Goal: Contribute content: Contribute content

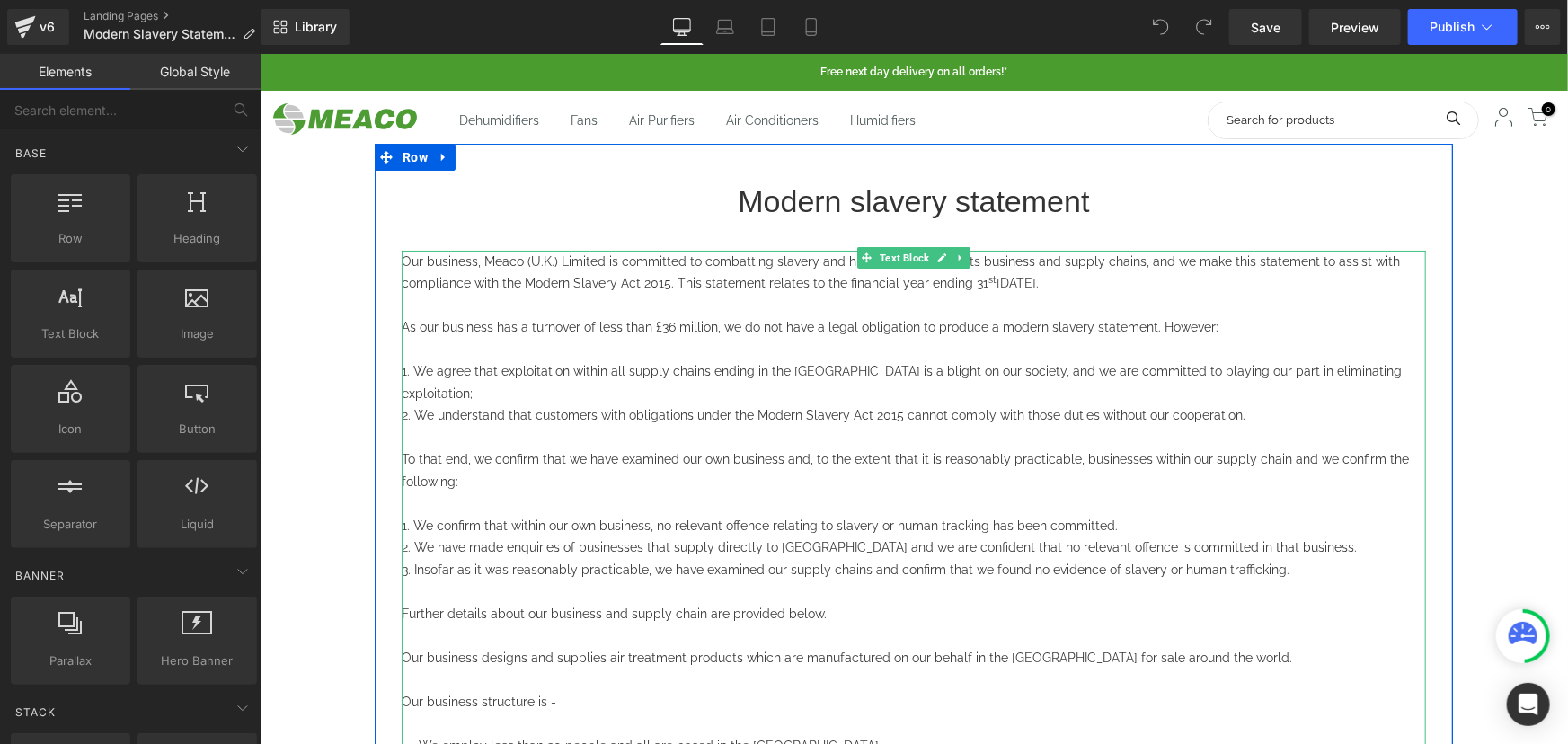
click at [665, 323] on span "As our business has a turnover of less than £36 million, we do not have a legal…" at bounding box center [809, 326] width 817 height 14
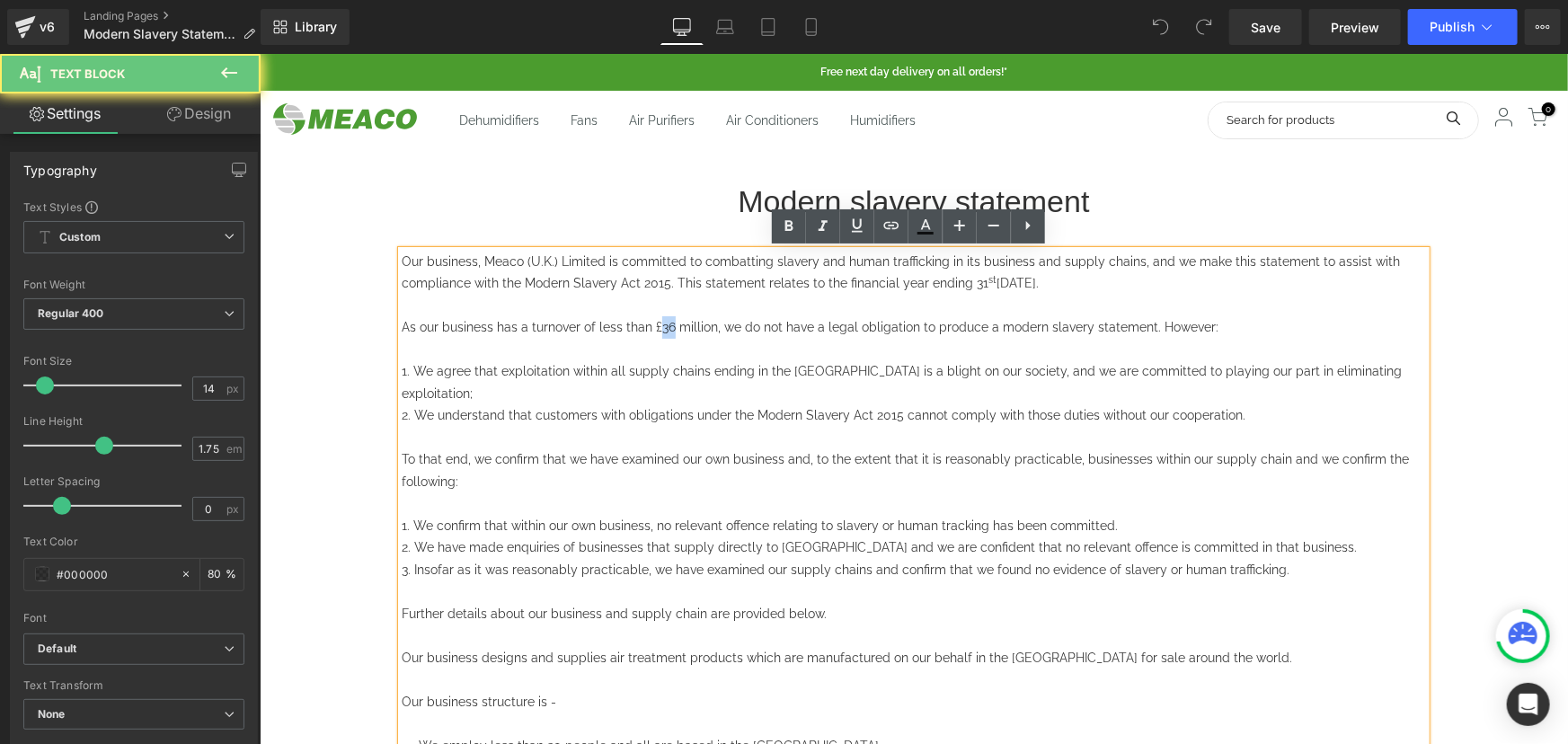
drag, startPoint x: 661, startPoint y: 323, endPoint x: 650, endPoint y: 328, distance: 12.1
click at [650, 328] on span "As our business has a turnover of less than £36 million, we do not have a legal…" at bounding box center [809, 326] width 817 height 14
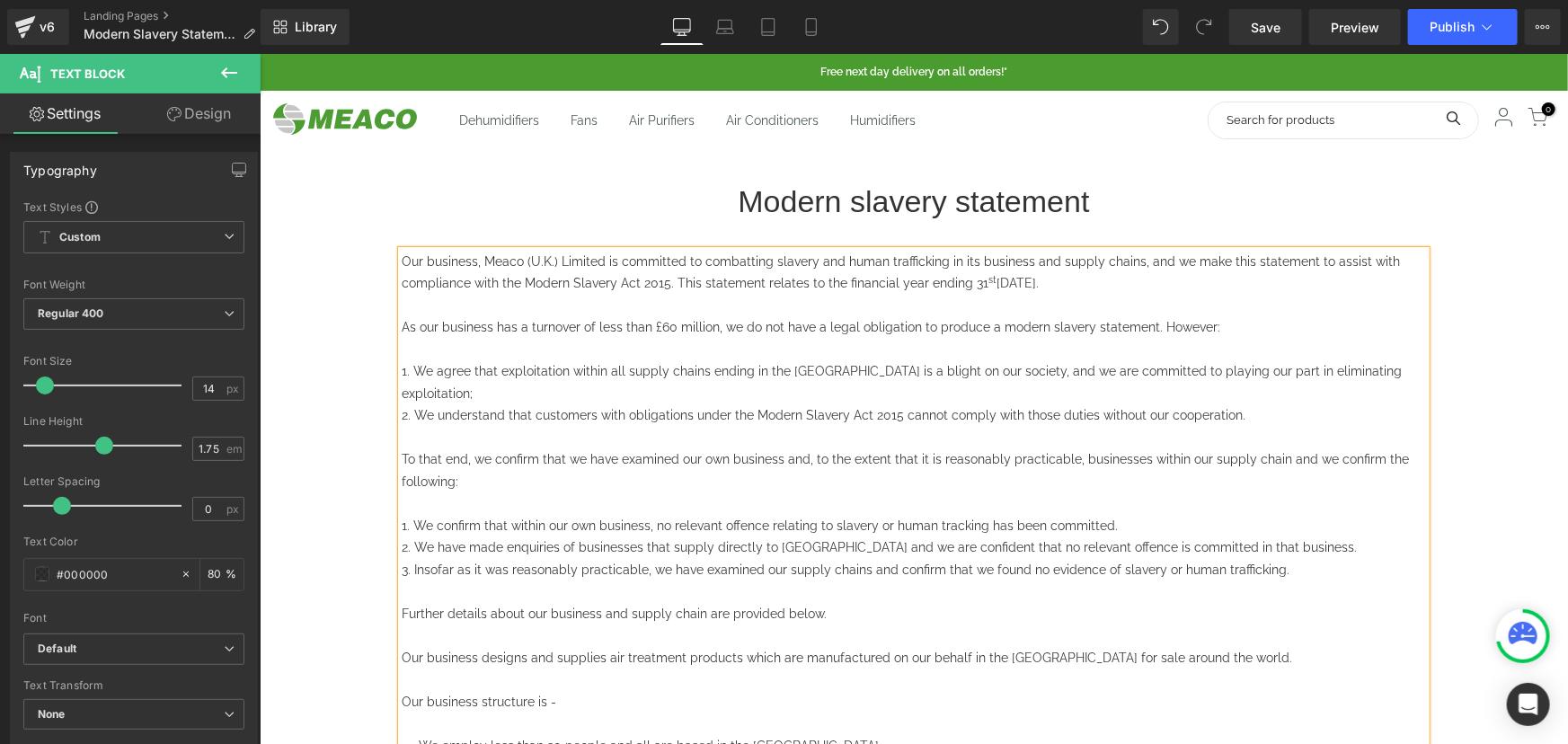
click at [956, 328] on span "As our business has a turnover of less than £60 million, we do not have a legal…" at bounding box center [810, 326] width 819 height 14
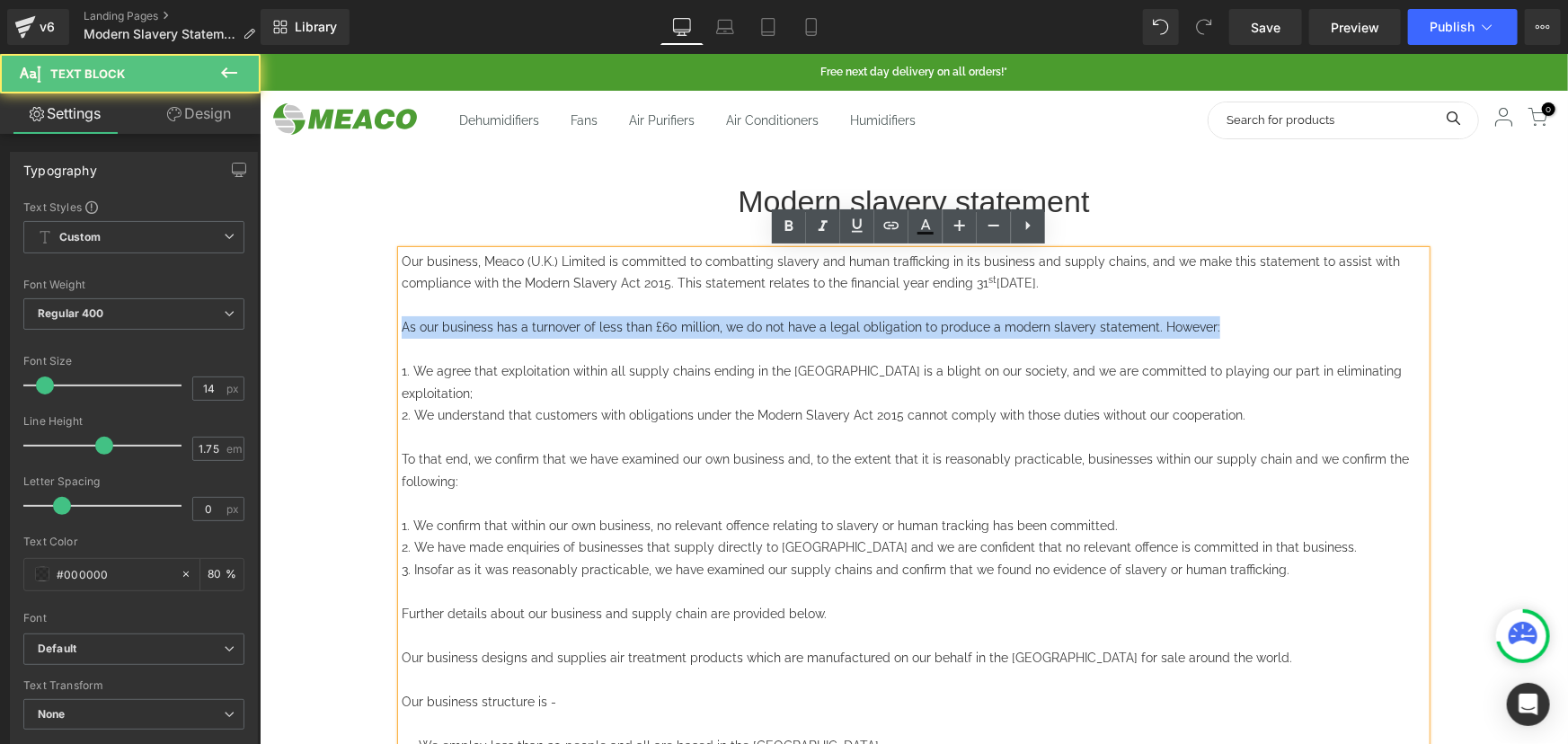
drag, startPoint x: 1140, startPoint y: 324, endPoint x: 381, endPoint y: 322, distance: 759.0
click at [387, 322] on div "Modern slavery statement Heading Our business, Meaco (U.K.) Limited is committe…" at bounding box center [913, 713] width 1051 height 1068
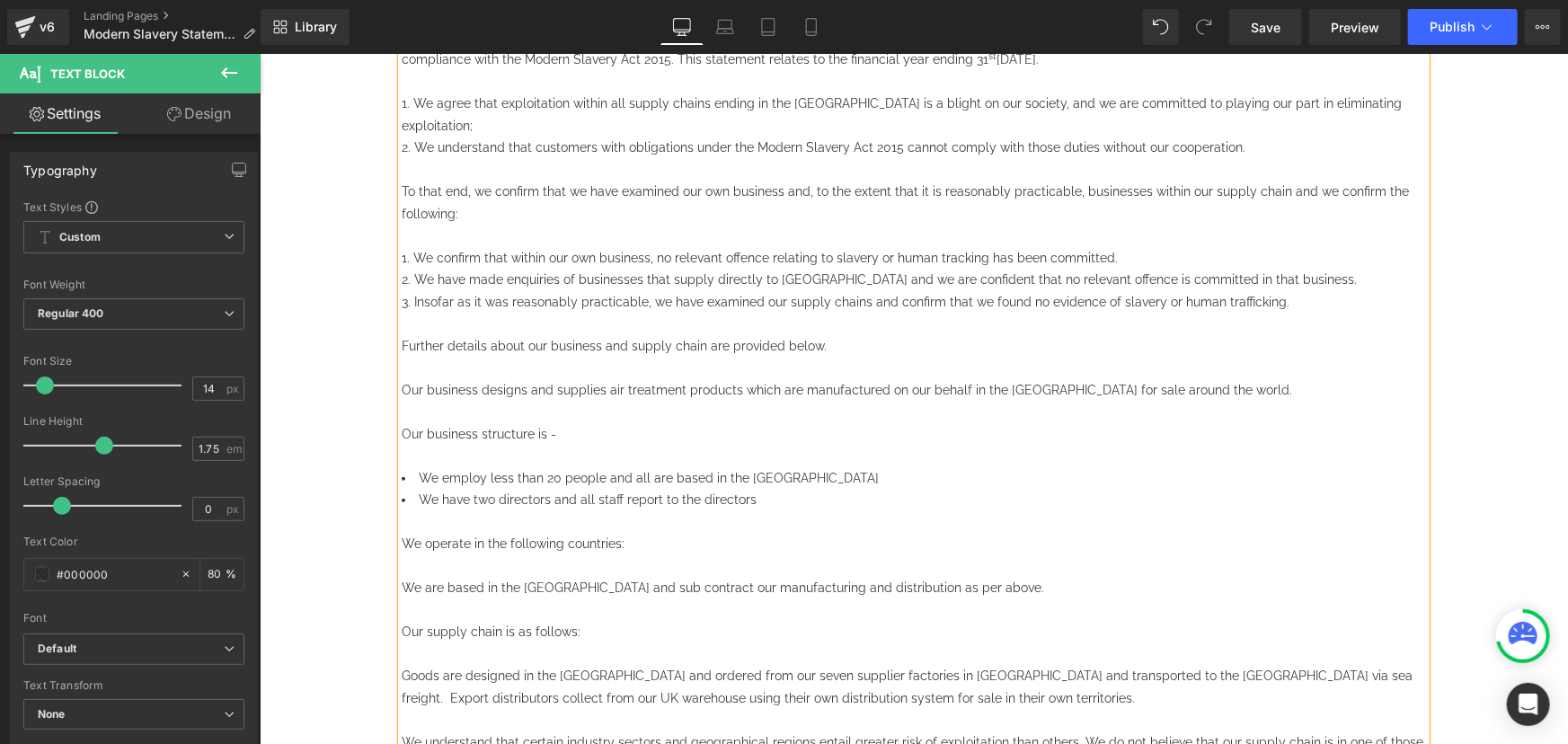
scroll to position [326, 0]
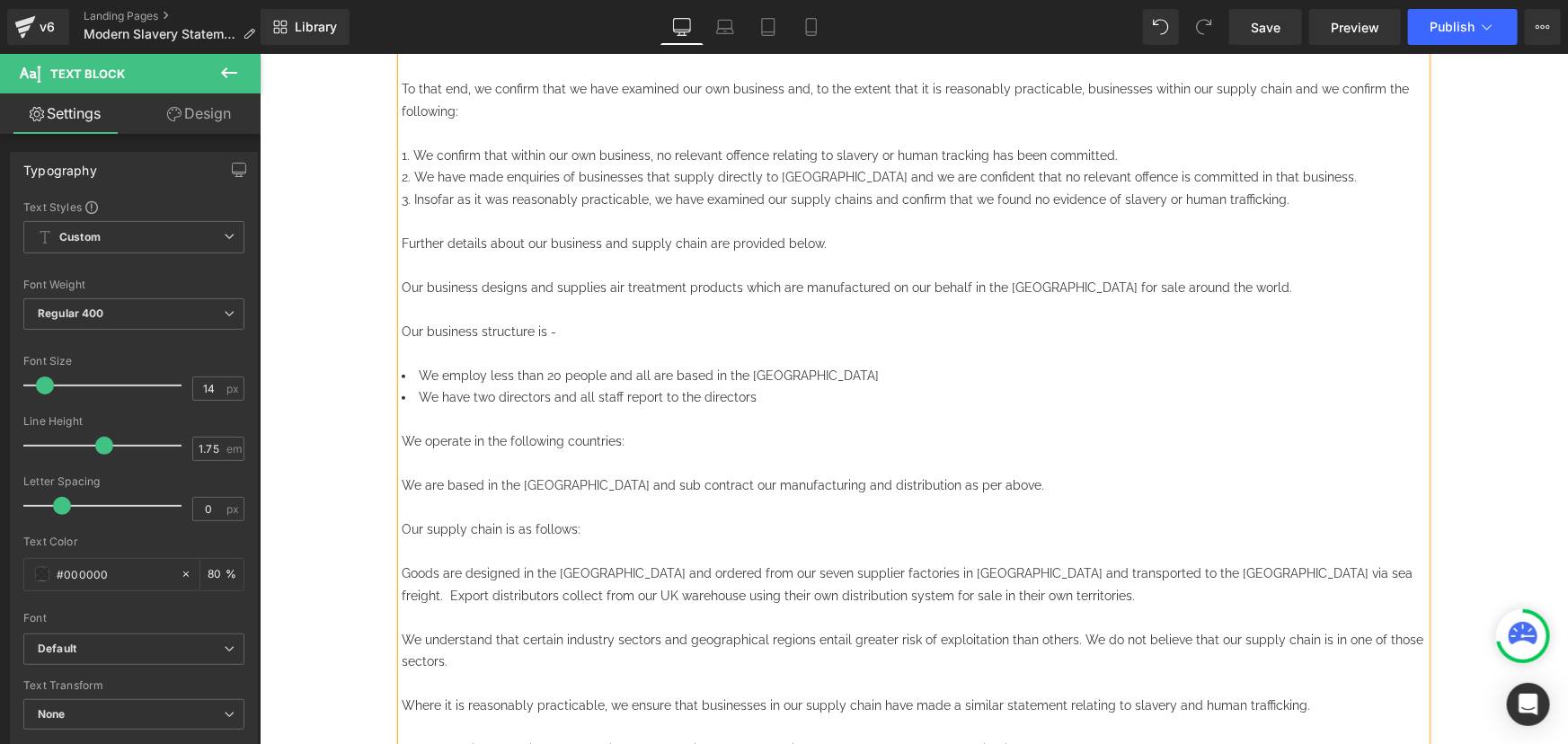
click at [541, 368] on span "We employ less than 20 people and all are based in the UK" at bounding box center [648, 374] width 460 height 14
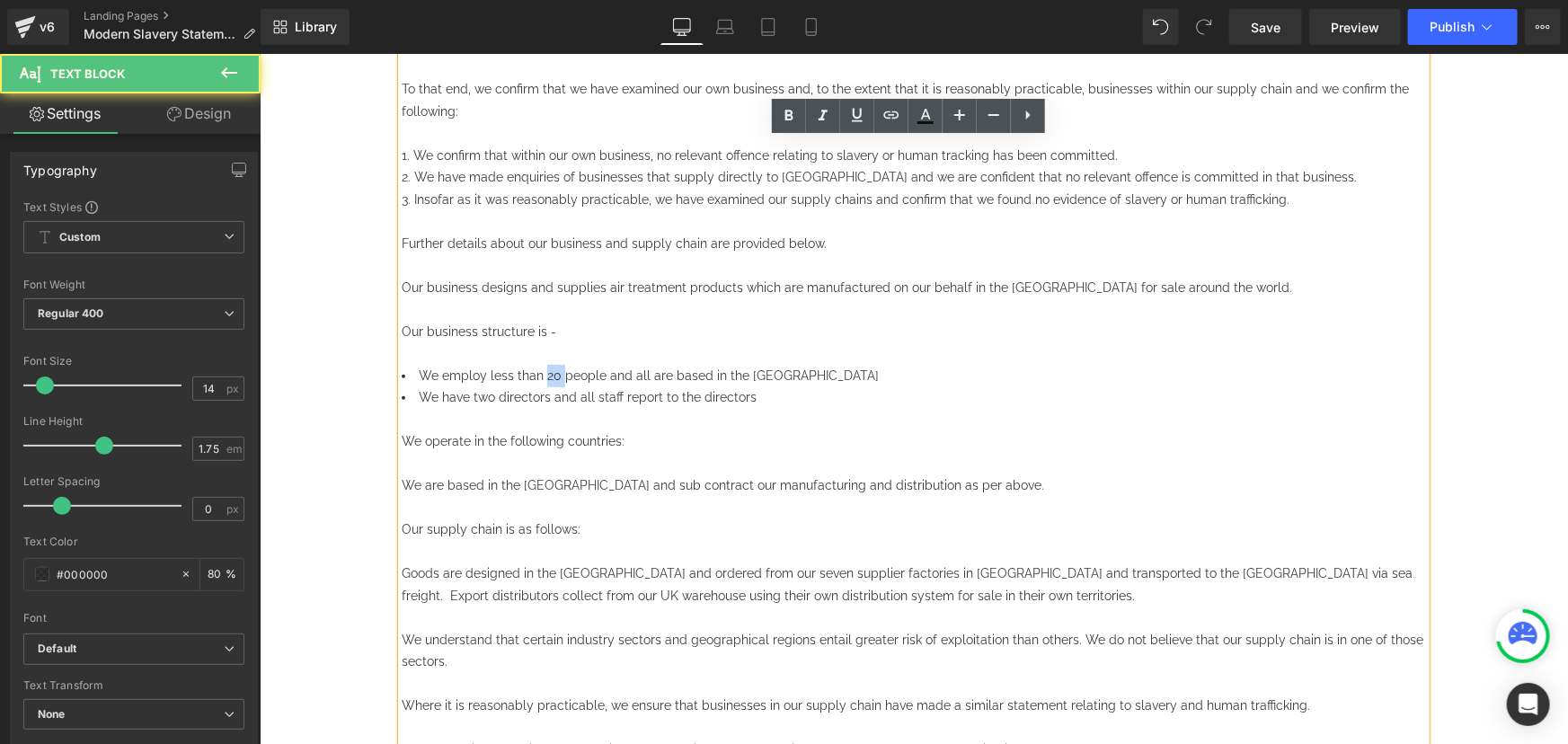
click at [541, 368] on span "We employ less than 20 people and all are based in the UK" at bounding box center [648, 374] width 460 height 14
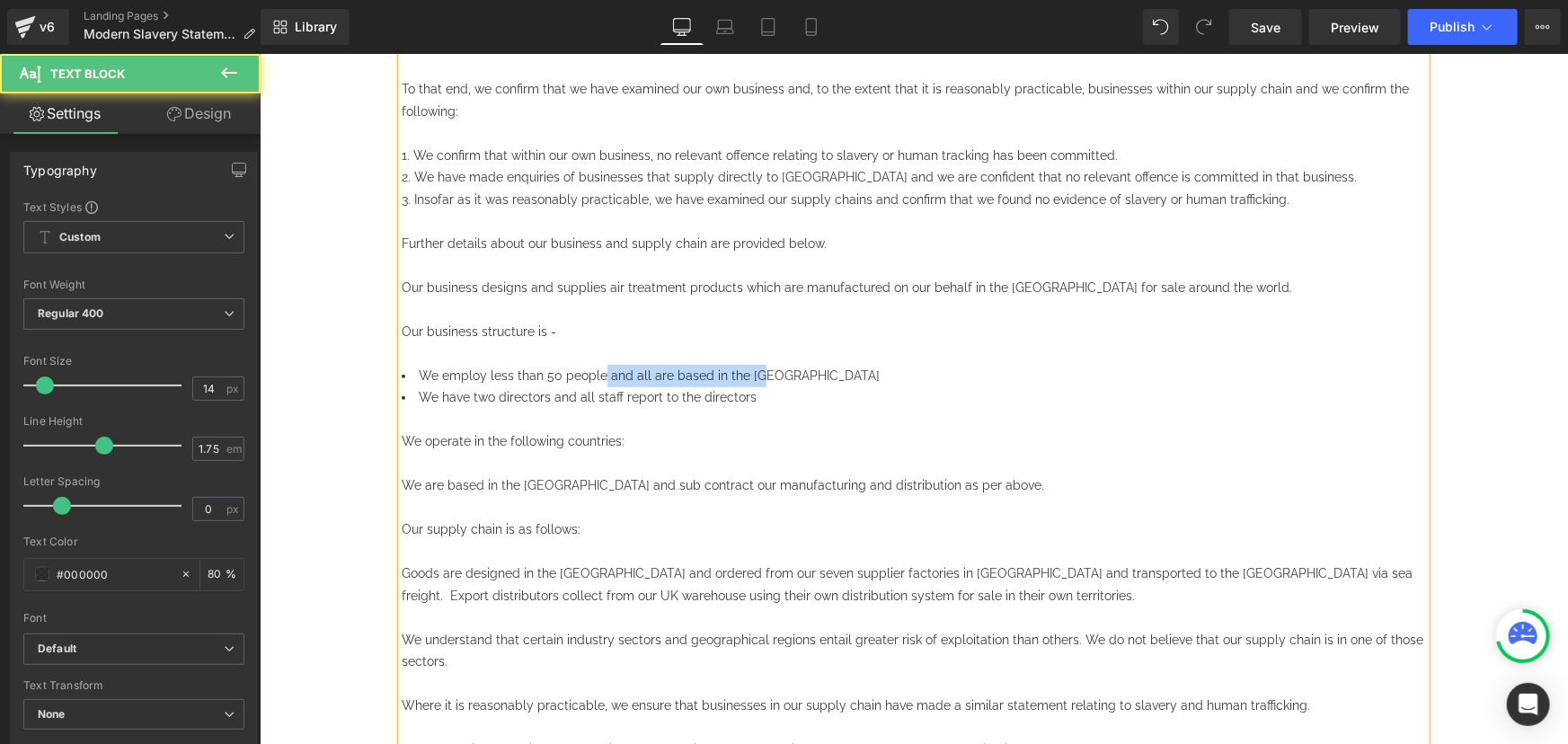
drag, startPoint x: 752, startPoint y: 350, endPoint x: 595, endPoint y: 351, distance: 157.0
click at [595, 364] on li "We employ less than 50 people and all are based in the UK" at bounding box center [913, 375] width 1024 height 23
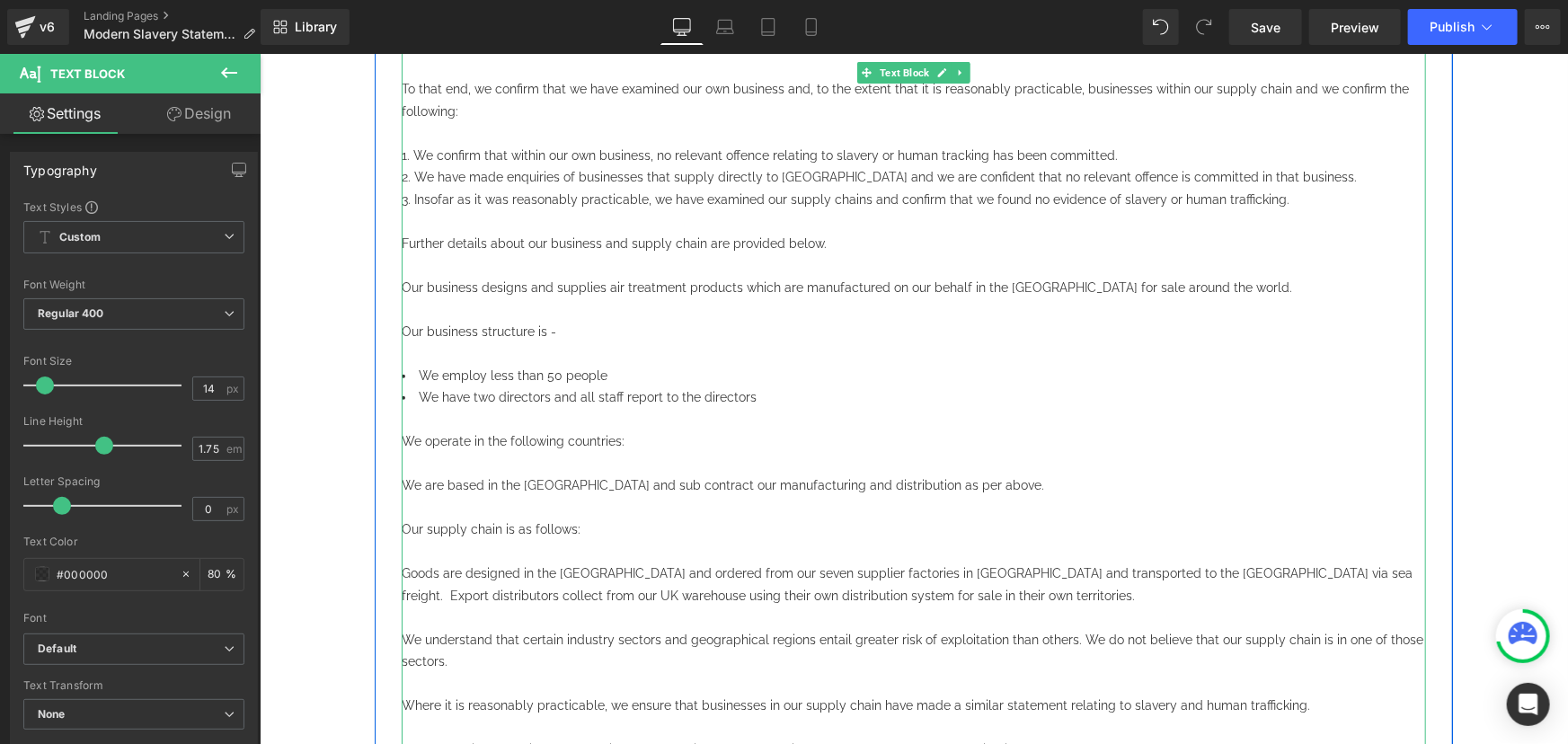
click at [478, 390] on span "We have two directors and all staff report to the directors" at bounding box center [587, 396] width 338 height 14
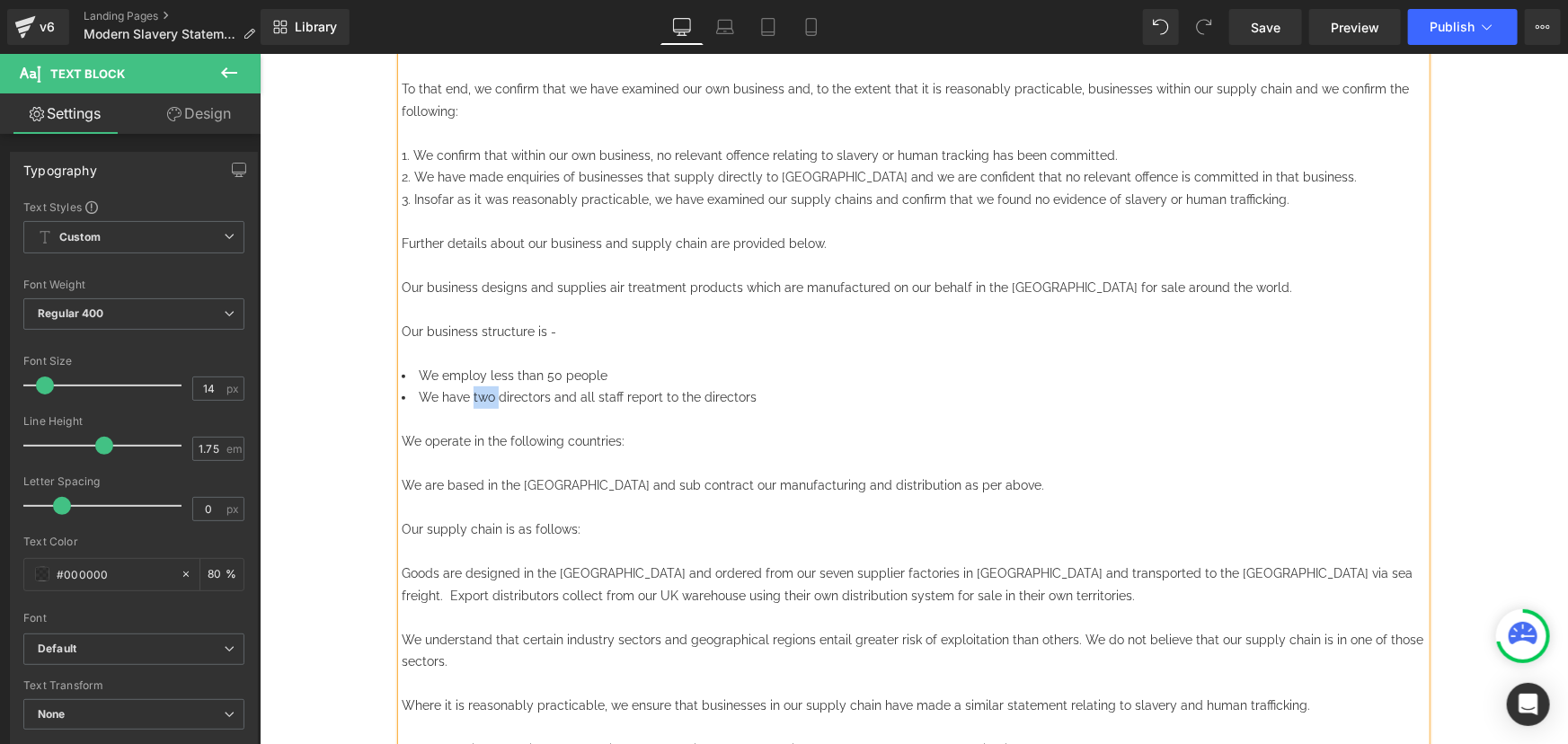
click at [478, 390] on span "We have two directors and all staff report to the directors" at bounding box center [587, 396] width 338 height 14
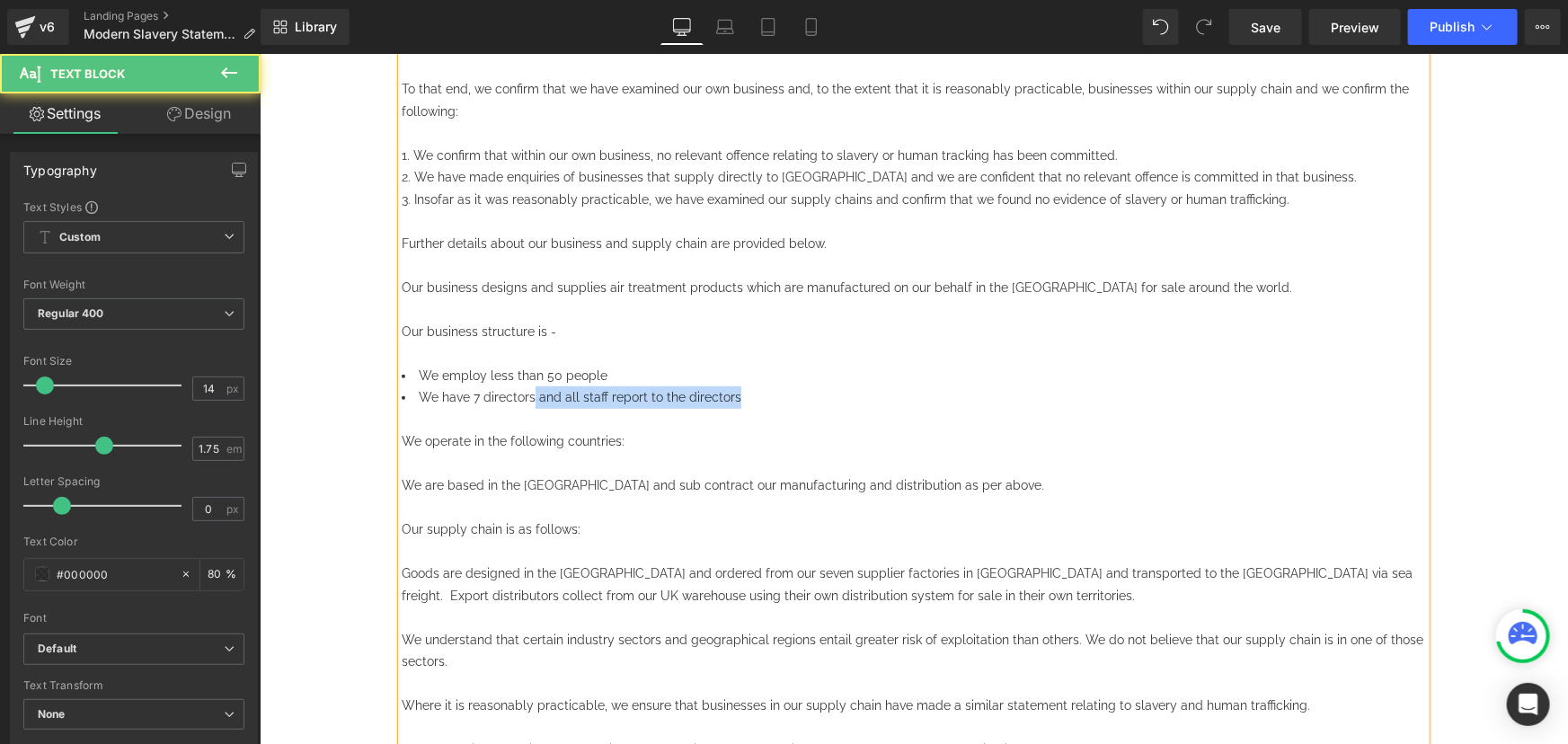
drag, startPoint x: 698, startPoint y: 374, endPoint x: 527, endPoint y: 374, distance: 171.0
click at [527, 386] on li "We have 7 directors and all staff report to the directors" at bounding box center [913, 397] width 1024 height 23
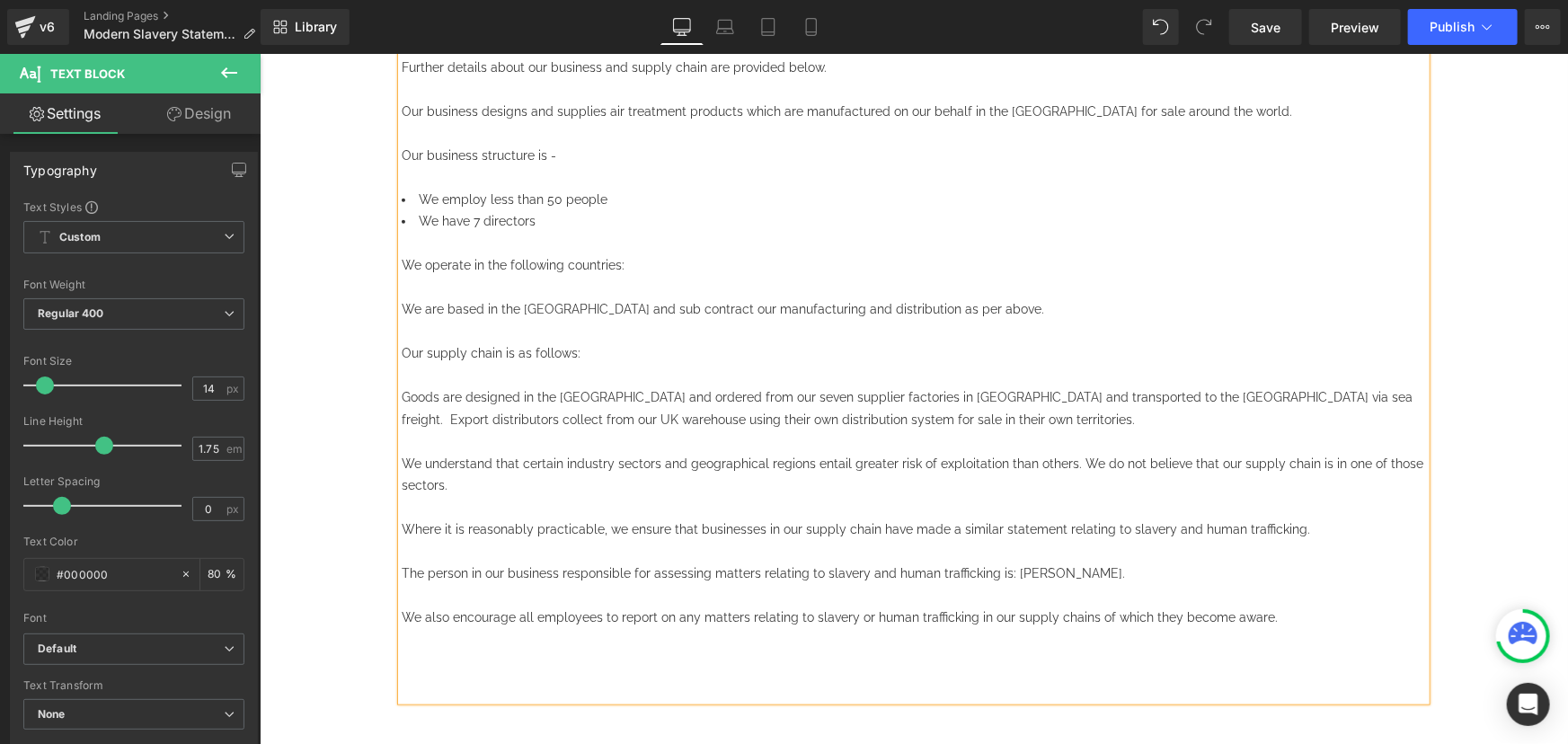
scroll to position [244, 0]
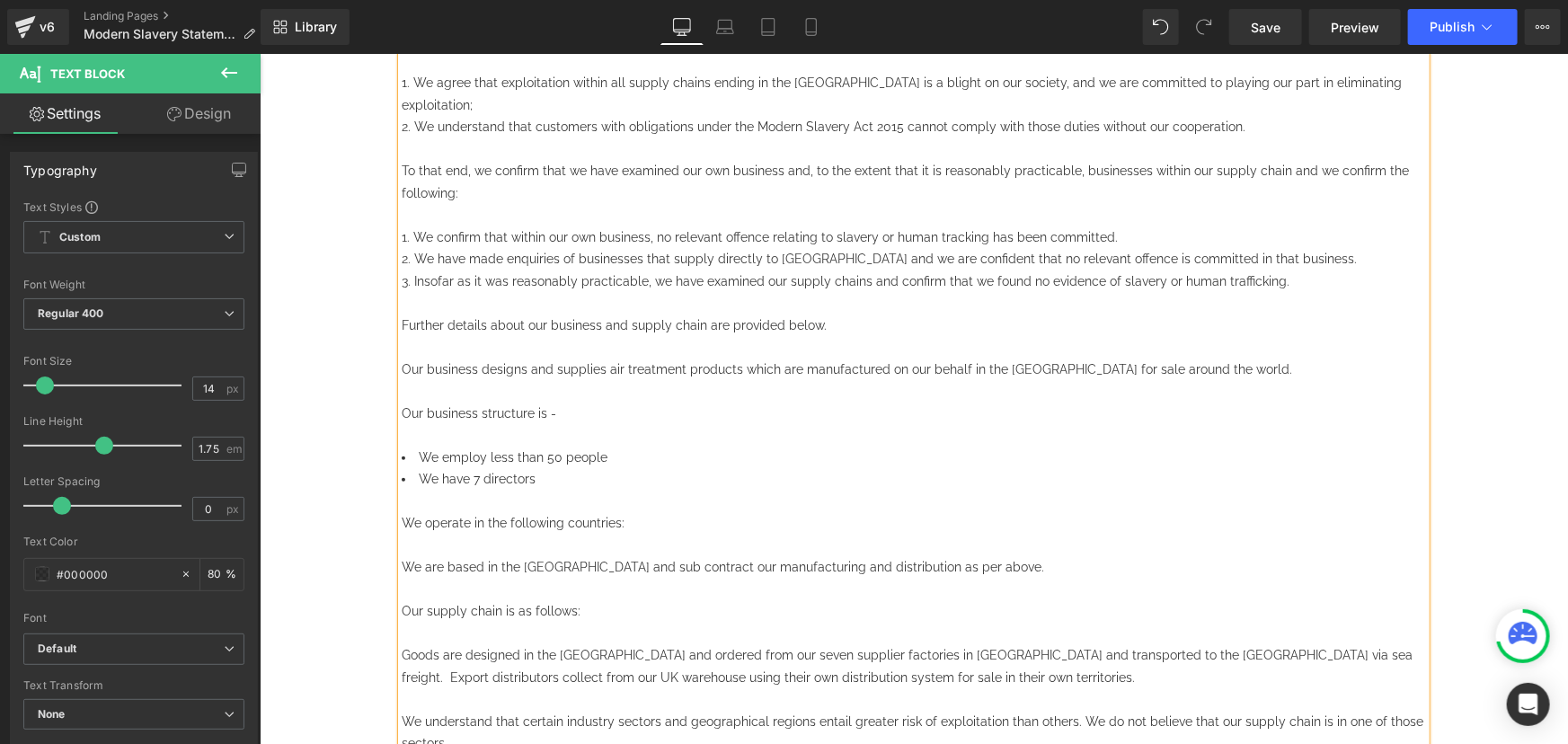
click at [543, 449] on span "We employ less than 50 people" at bounding box center [512, 456] width 189 height 14
click at [540, 449] on span "We employ less than 45 people" at bounding box center [512, 456] width 188 height 14
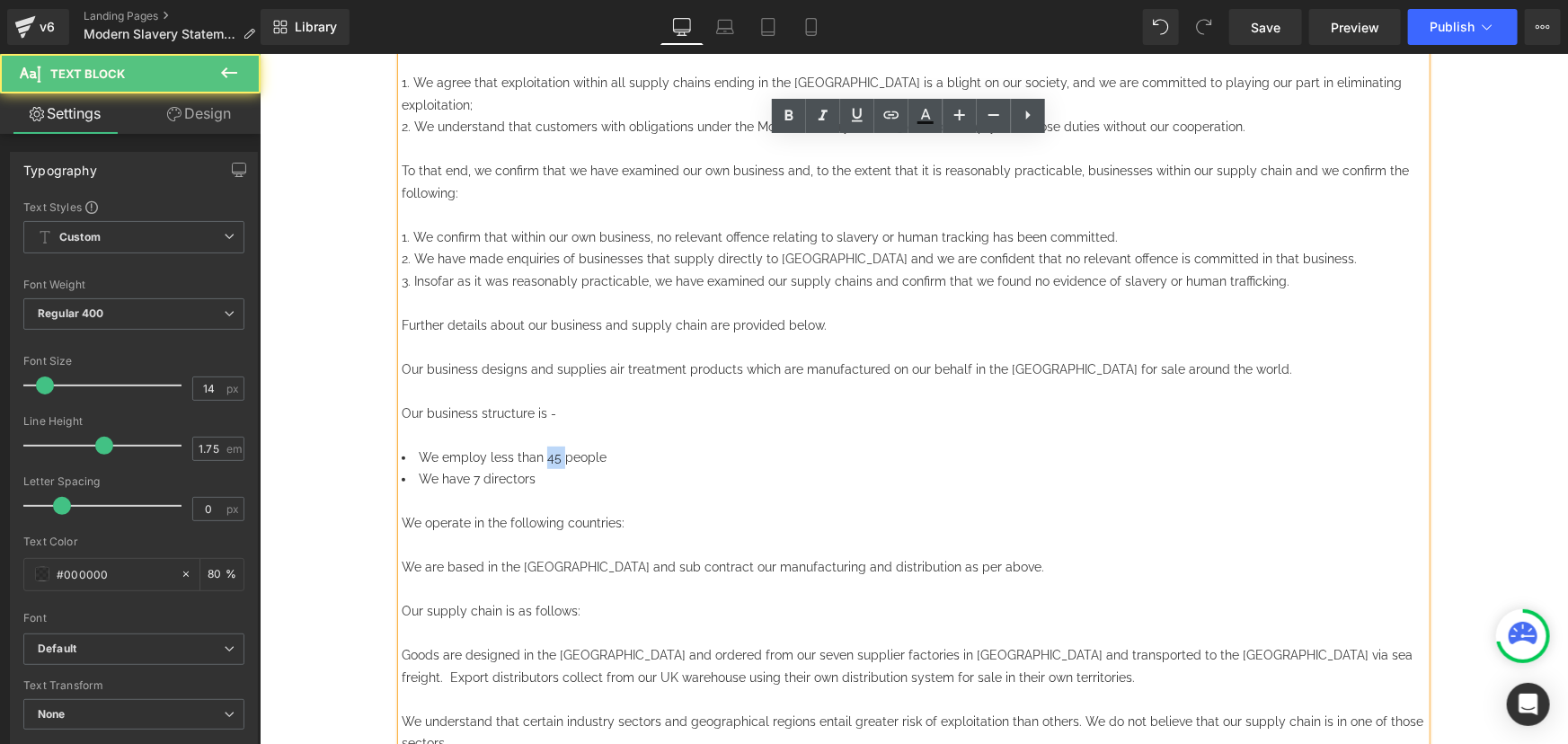
click at [540, 449] on span "We employ less than 45 people" at bounding box center [512, 456] width 188 height 14
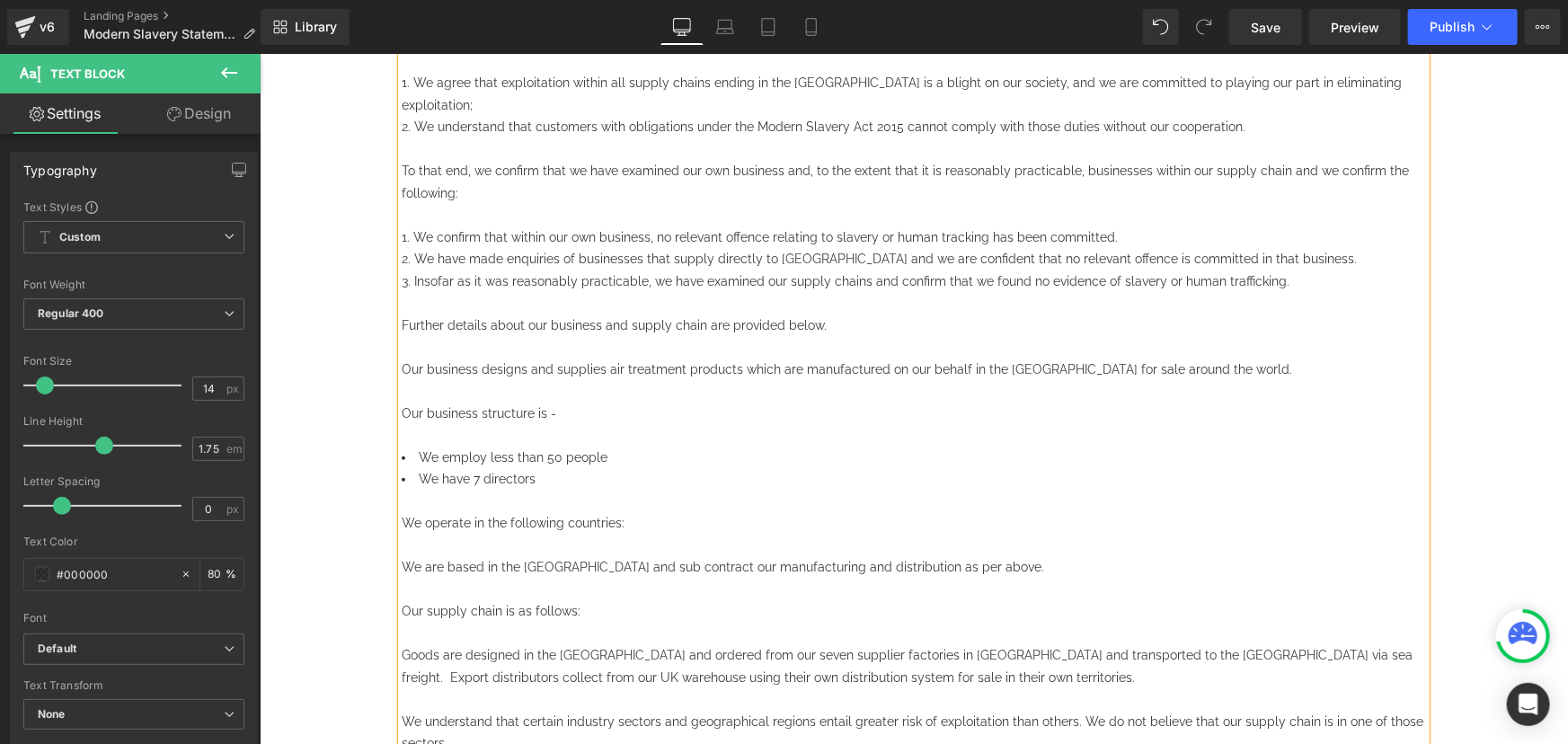
click at [405, 559] on span "We are based in the UK and sub contract our manufacturing and distribution as p…" at bounding box center [722, 565] width 642 height 14
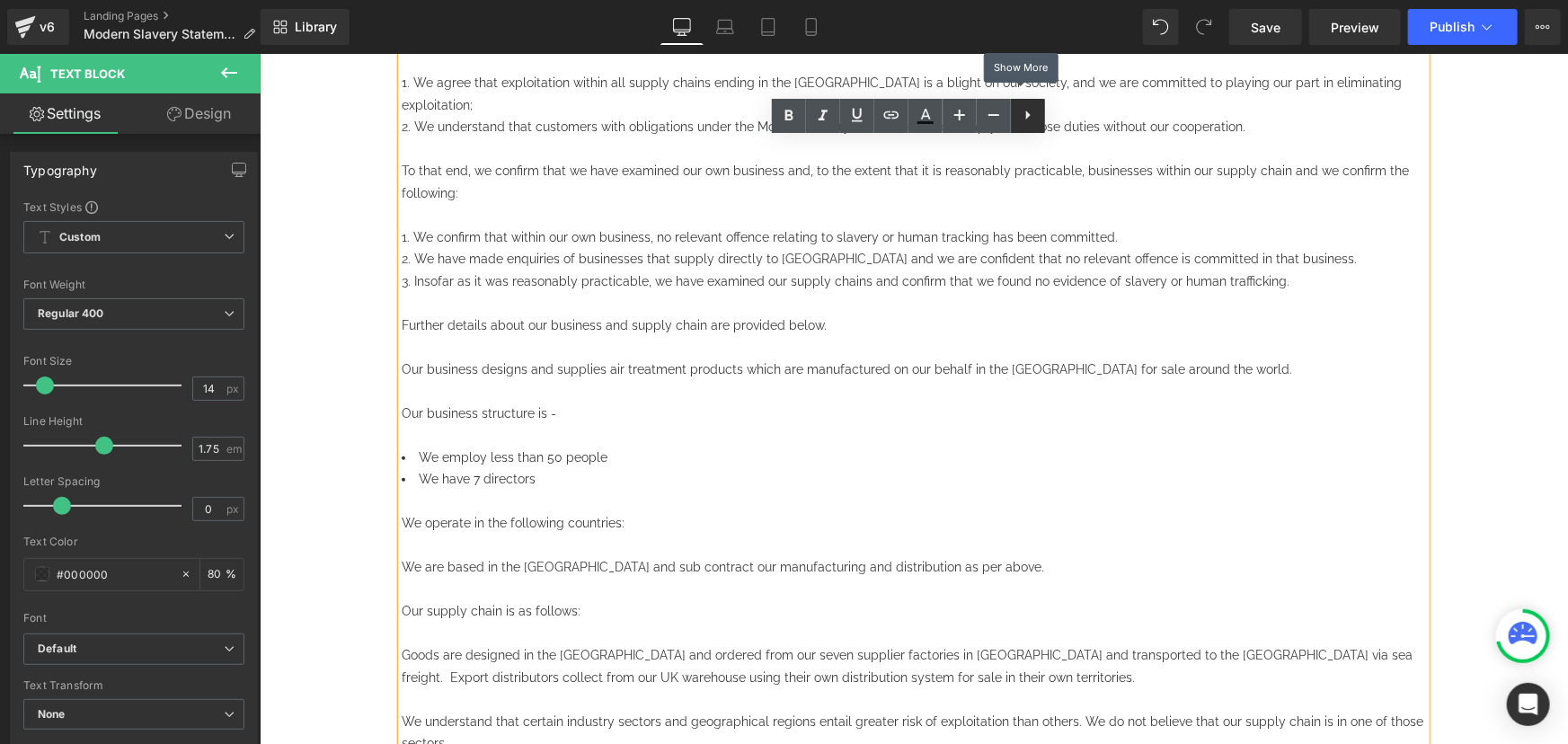
click at [1021, 116] on icon at bounding box center [1028, 115] width 22 height 22
click at [1021, 117] on icon at bounding box center [1028, 115] width 22 height 22
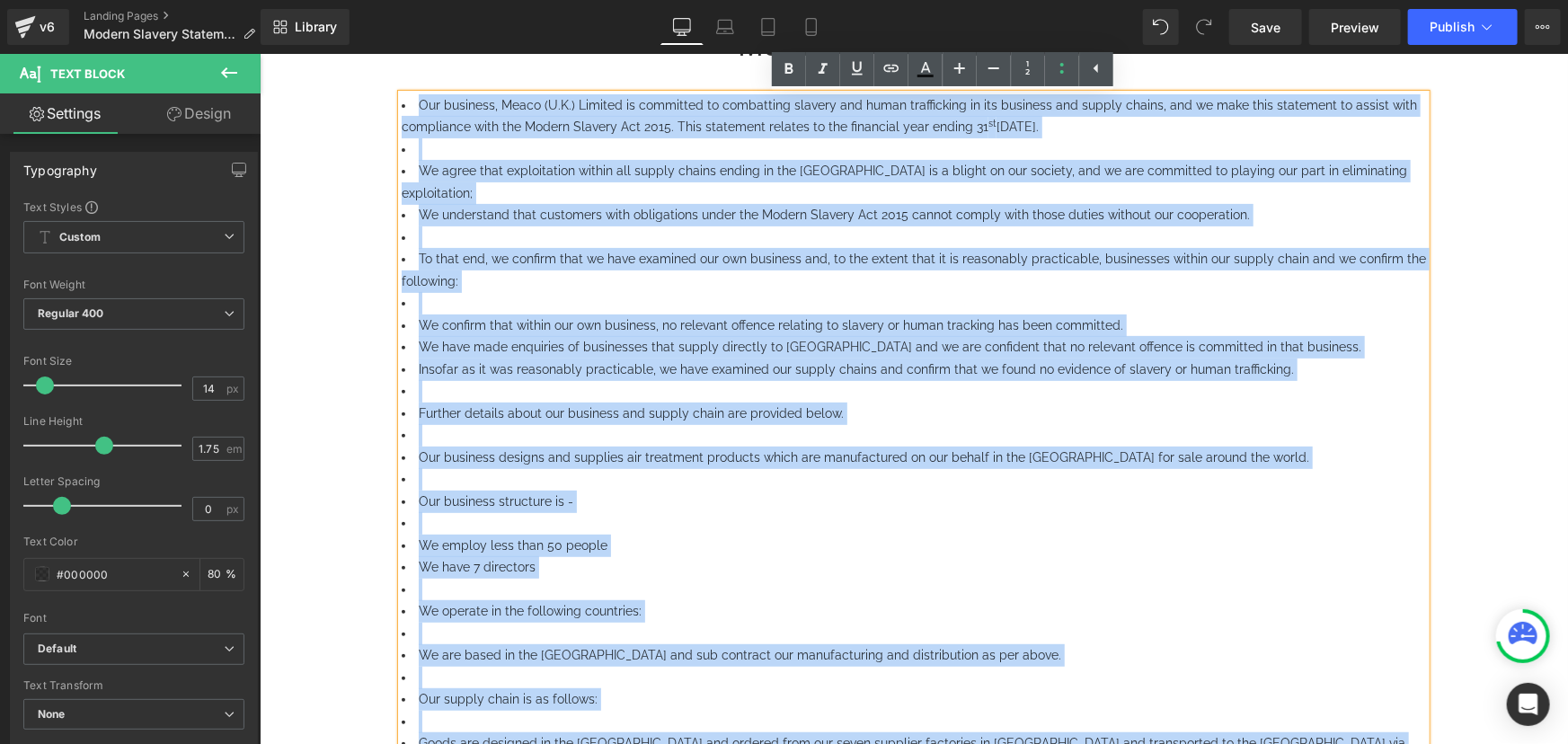
click at [488, 559] on span "We have 7 directors" at bounding box center [476, 565] width 117 height 14
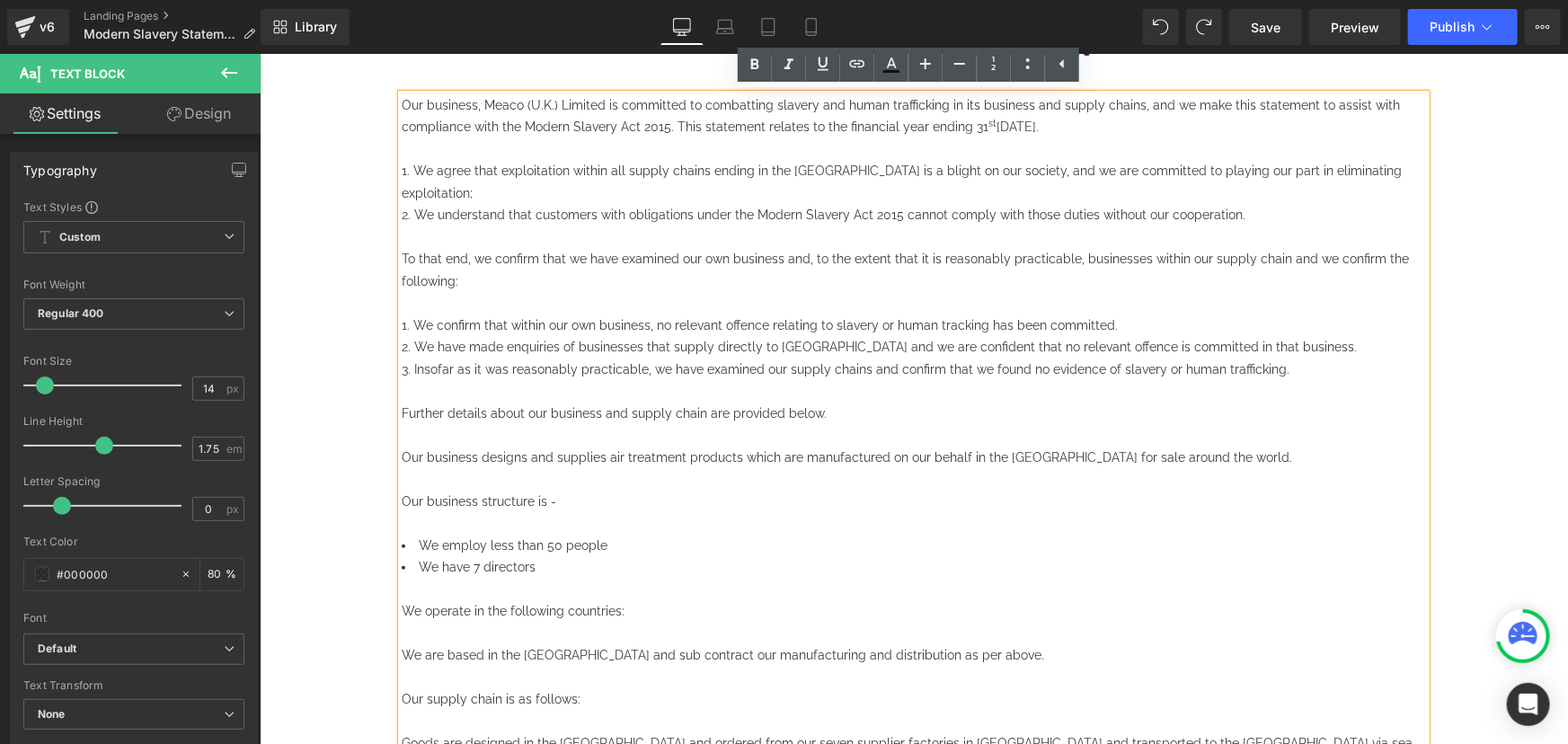
click at [424, 559] on span "We have 7 directors" at bounding box center [476, 565] width 117 height 14
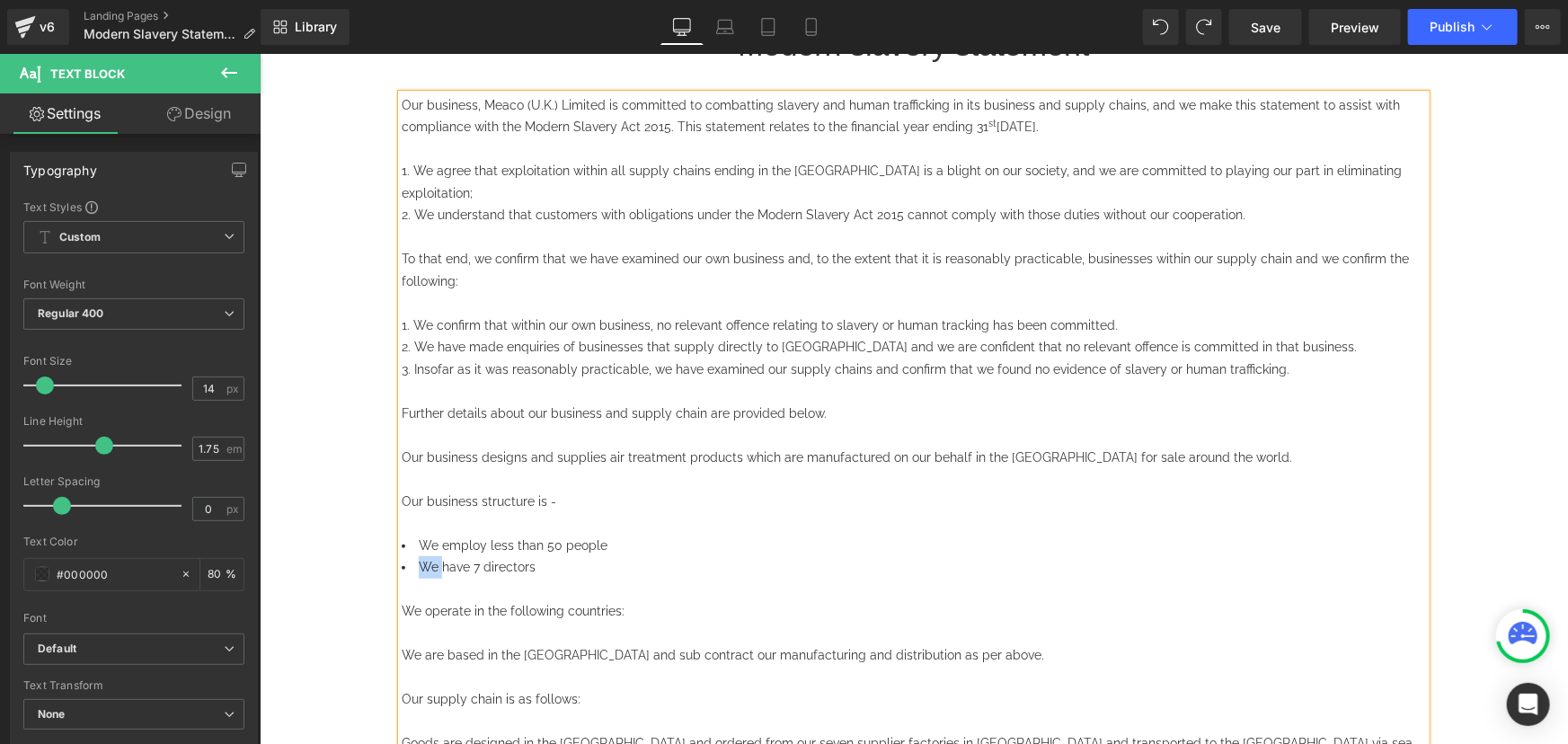
copy span "We"
click at [401, 647] on span "We are based in the UK and sub contract our manufacturing and distribution as p…" at bounding box center [722, 654] width 642 height 14
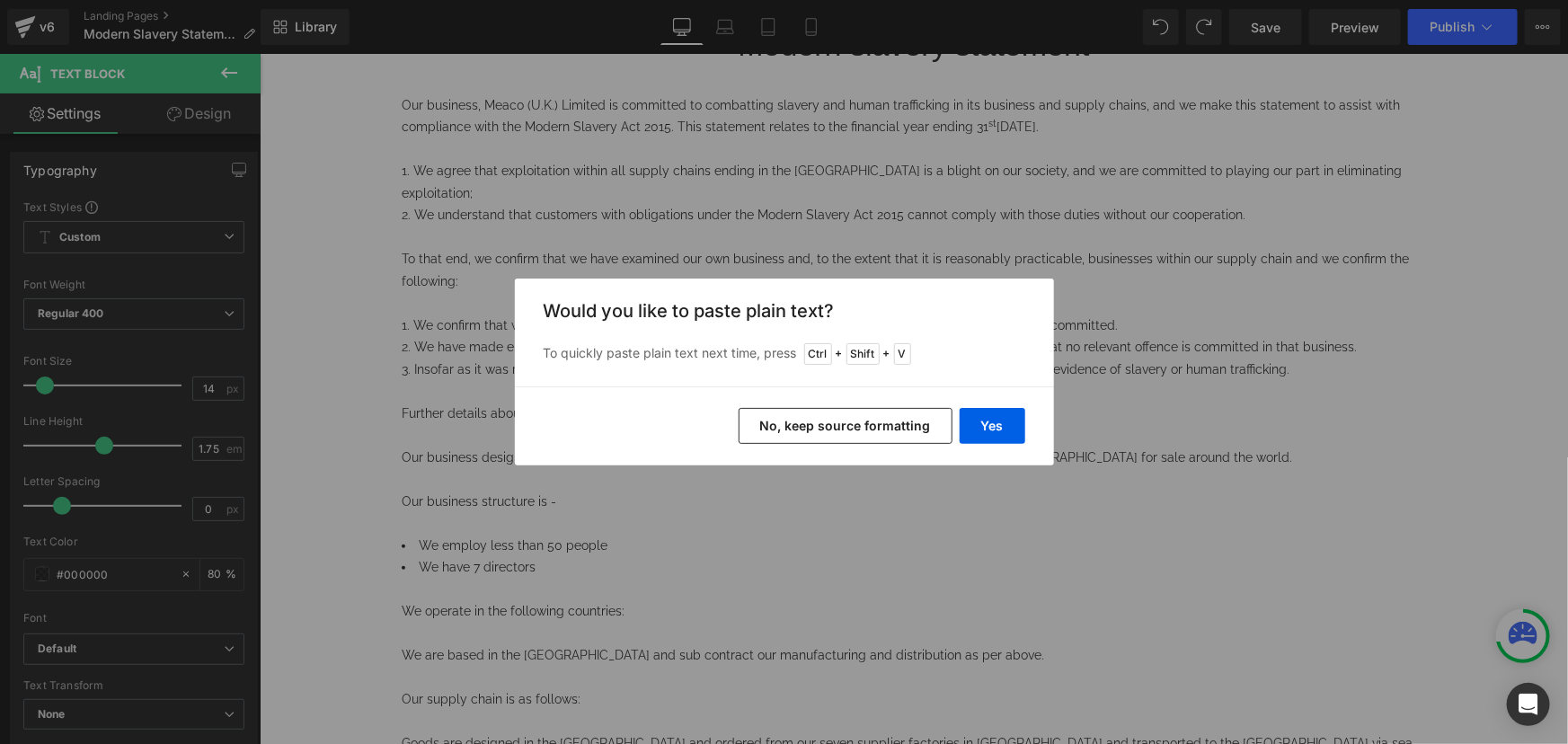
click at [957, 423] on div "Yes No, keep source formatting" at bounding box center [784, 426] width 539 height 79
click at [975, 427] on button "Yes" at bounding box center [992, 426] width 66 height 36
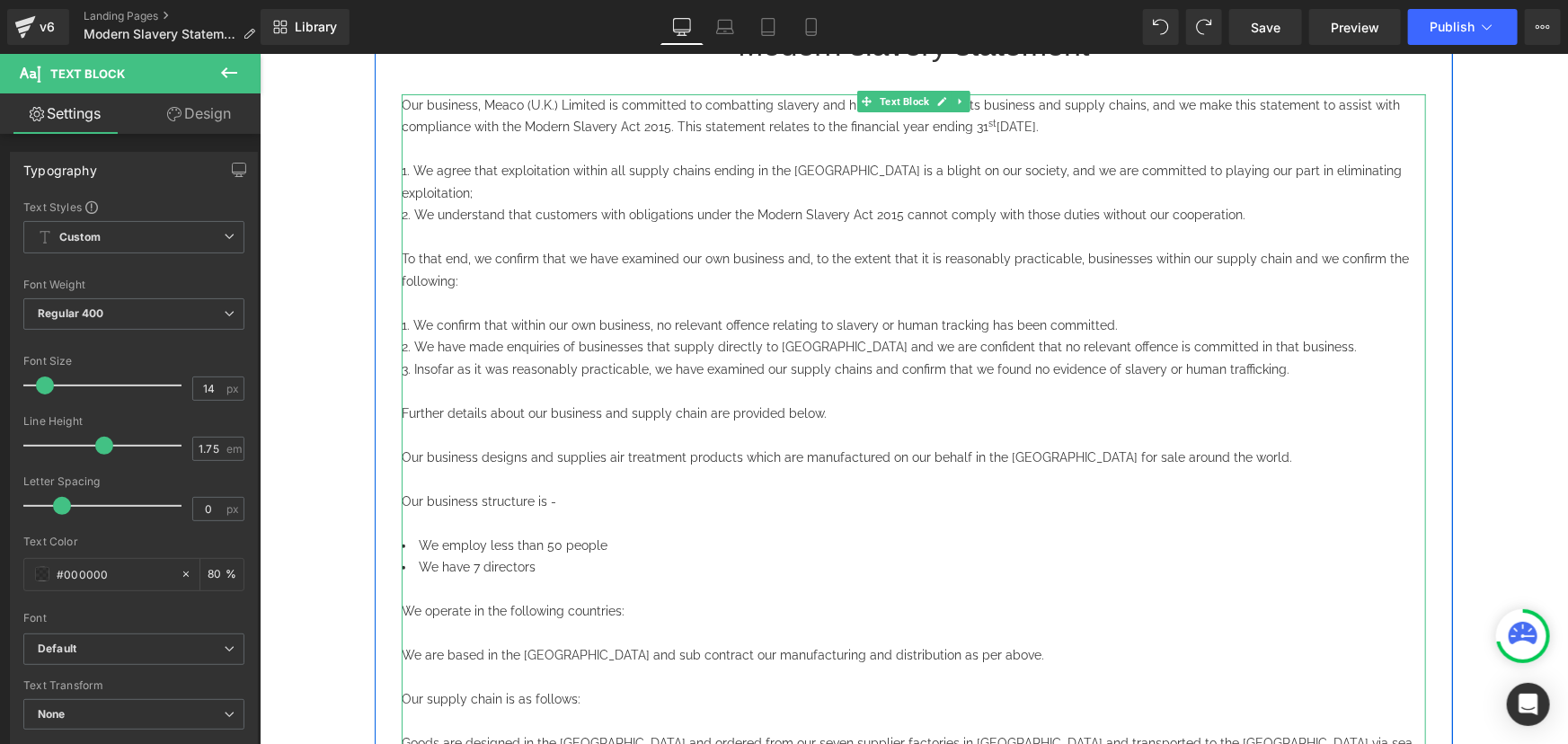
click at [407, 647] on span "We are based in the UK and sub contract our manufacturing and distribution as p…" at bounding box center [722, 654] width 642 height 14
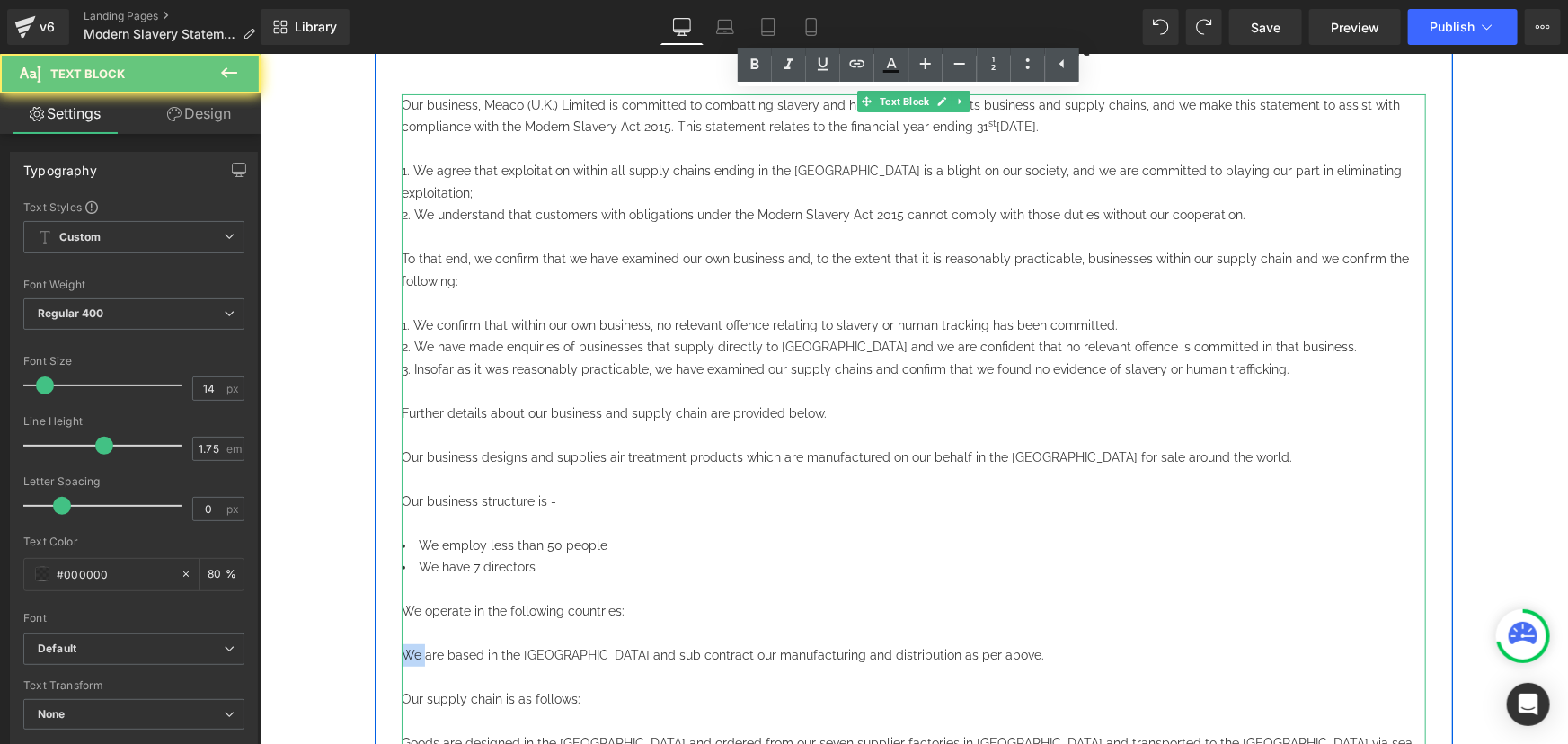
click at [407, 647] on span "We are based in the UK and sub contract our manufacturing and distribution as p…" at bounding box center [722, 654] width 642 height 14
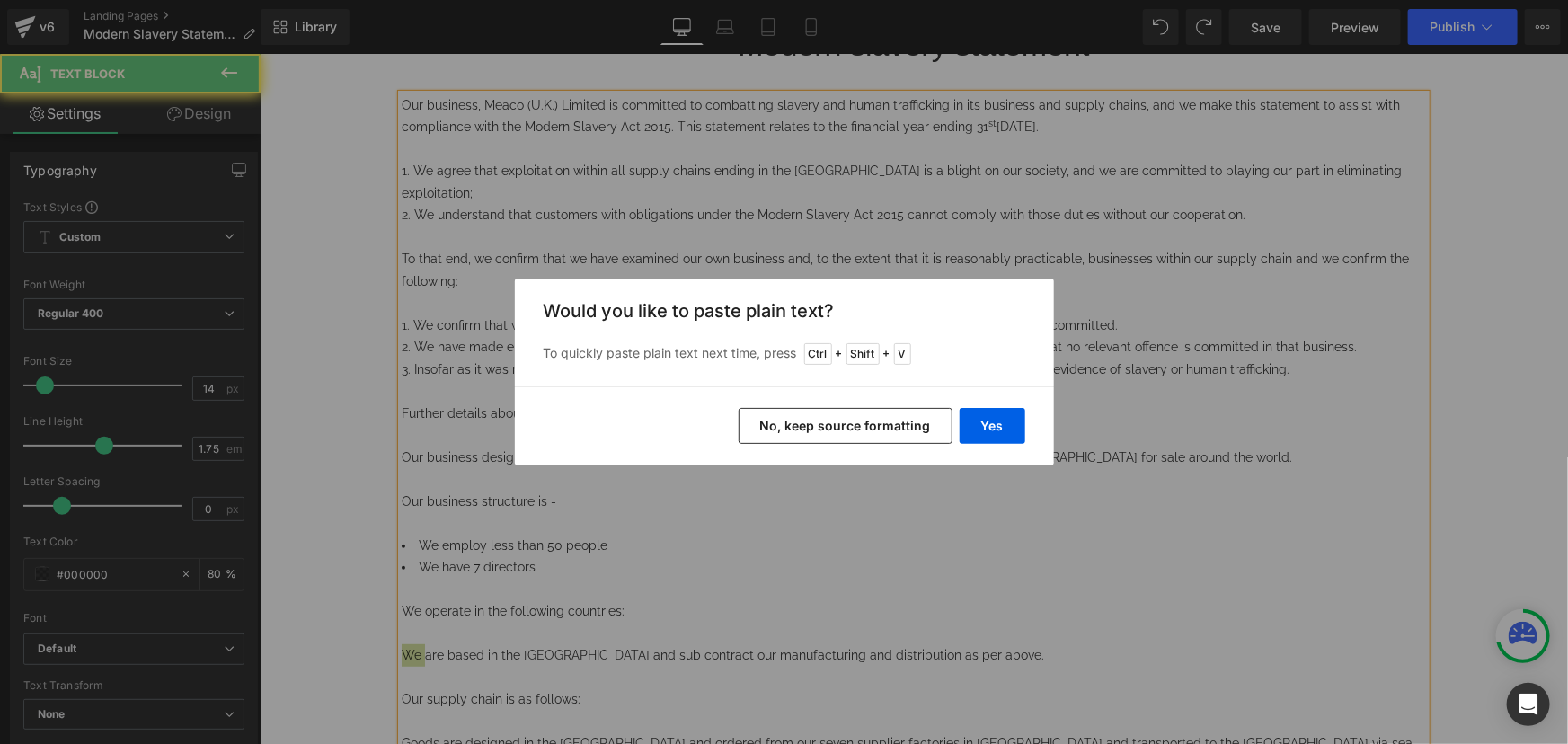
click at [904, 430] on button "No, keep source formatting" at bounding box center [845, 426] width 214 height 36
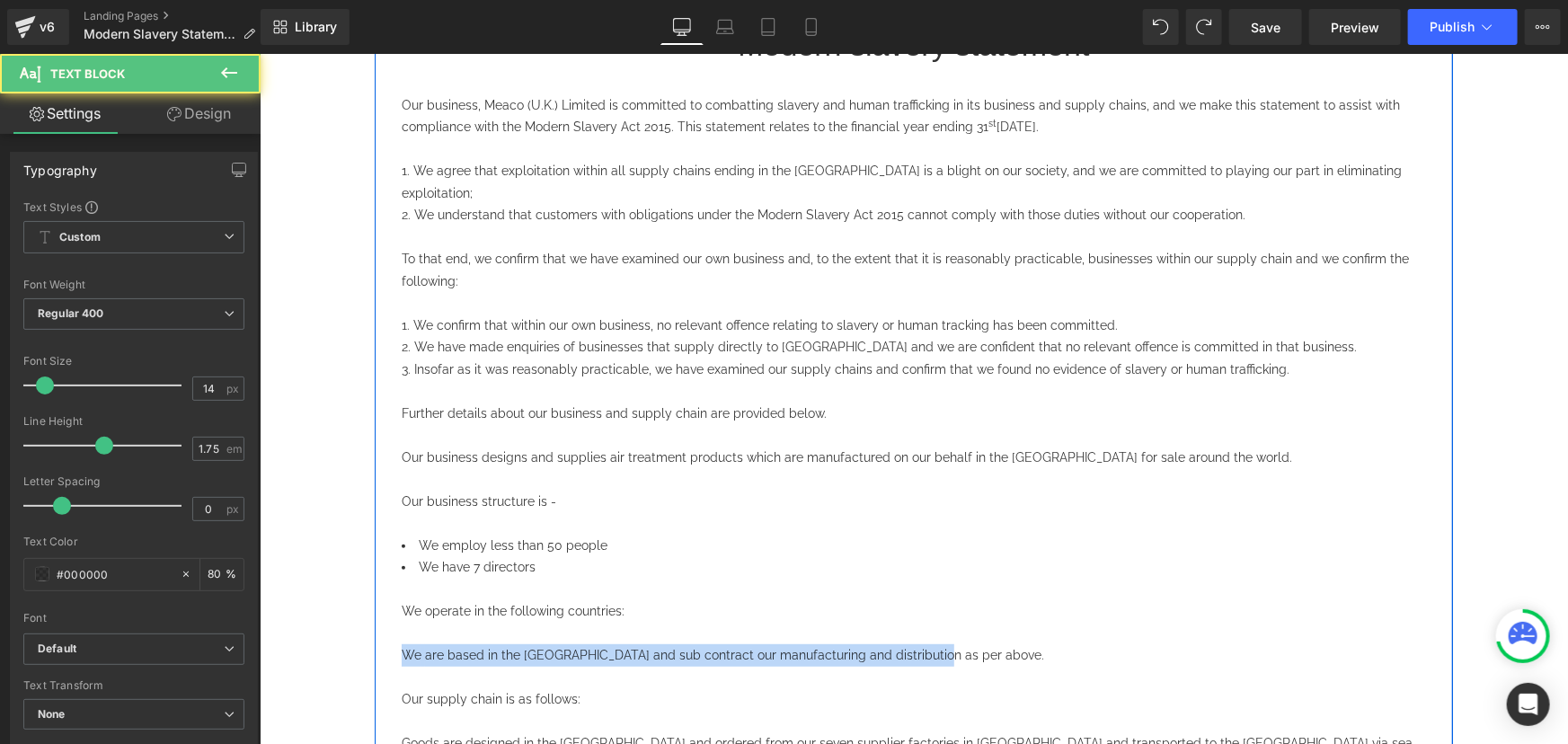
drag, startPoint x: 921, startPoint y: 630, endPoint x: 389, endPoint y: 636, distance: 532.0
click at [389, 636] on div "Modern slavery statement Heading Our business, Meaco (U.K.) Limited is committe…" at bounding box center [913, 534] width 1051 height 1023
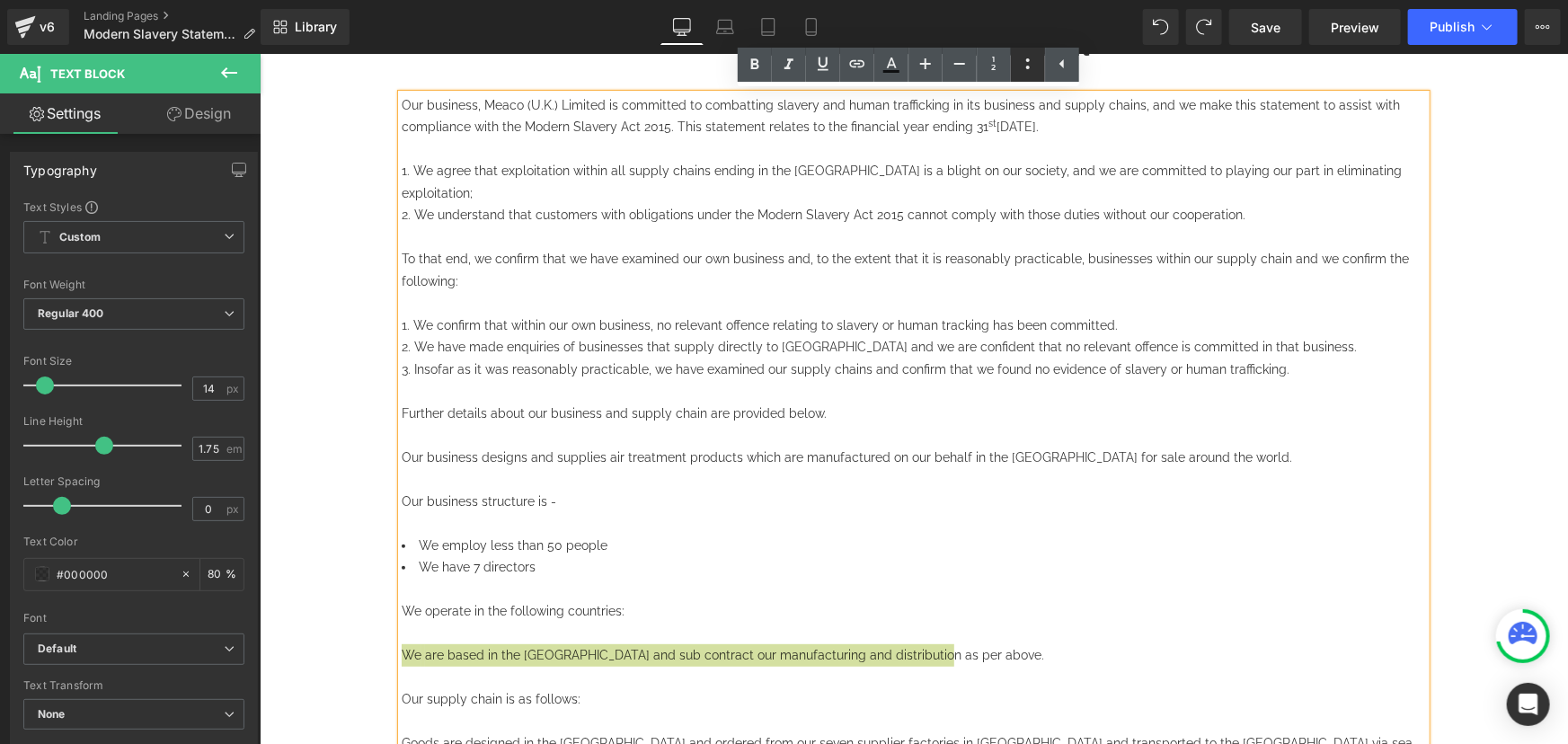
click at [1024, 70] on icon at bounding box center [1028, 64] width 22 height 22
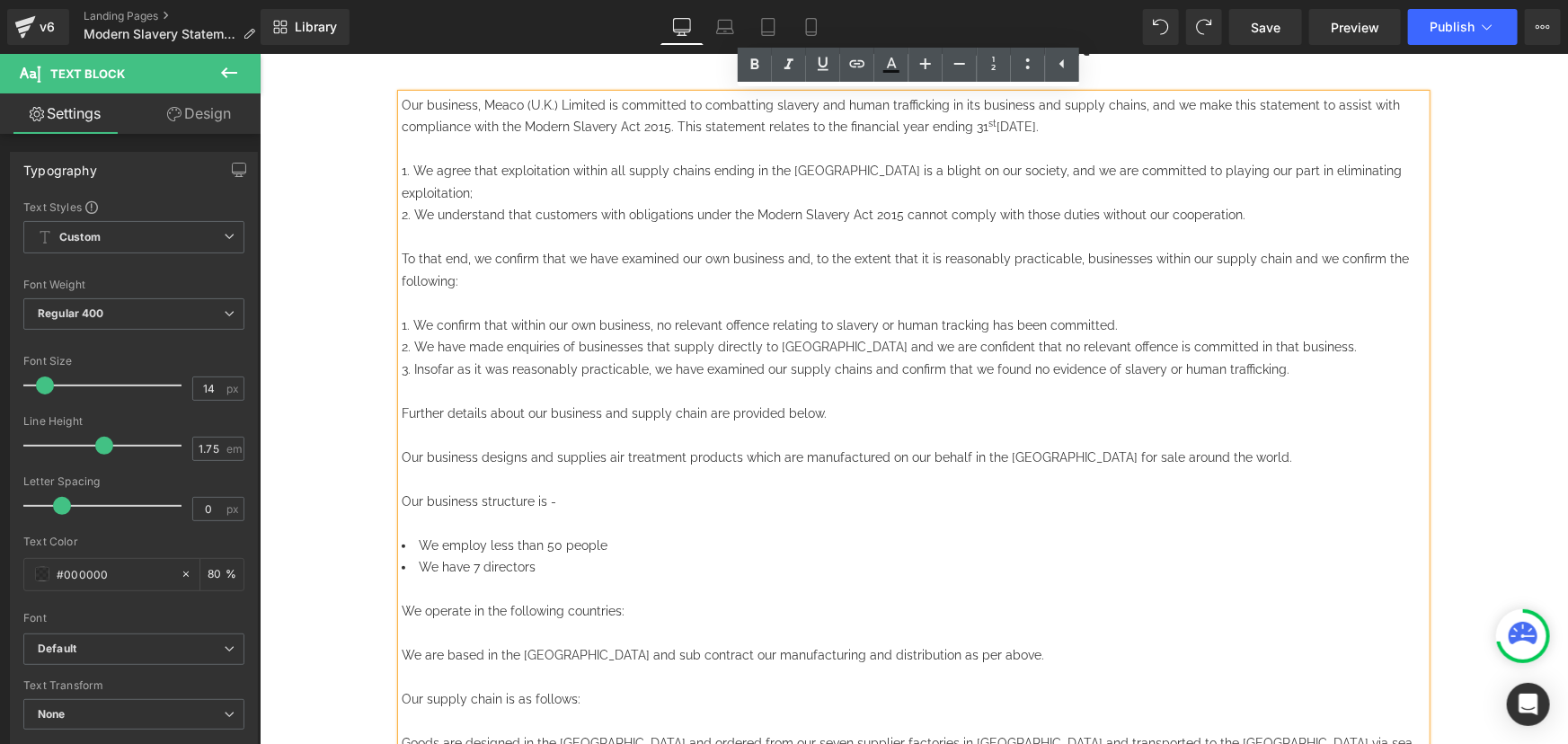
click at [425, 647] on span "We are based in the UK and sub contract our manufacturing and distribution as p…" at bounding box center [722, 654] width 642 height 14
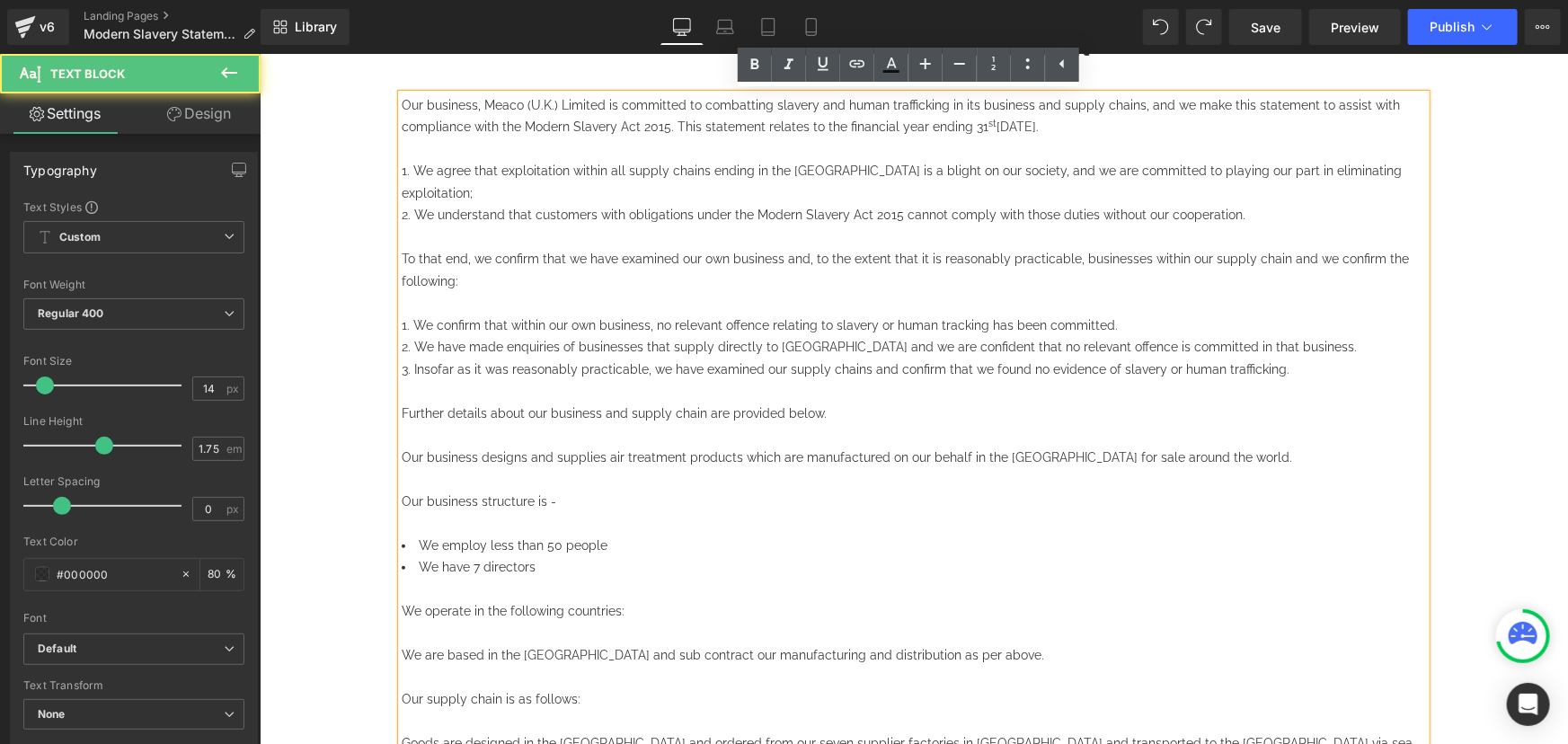
click at [401, 647] on span "We" at bounding box center [410, 654] width 20 height 14
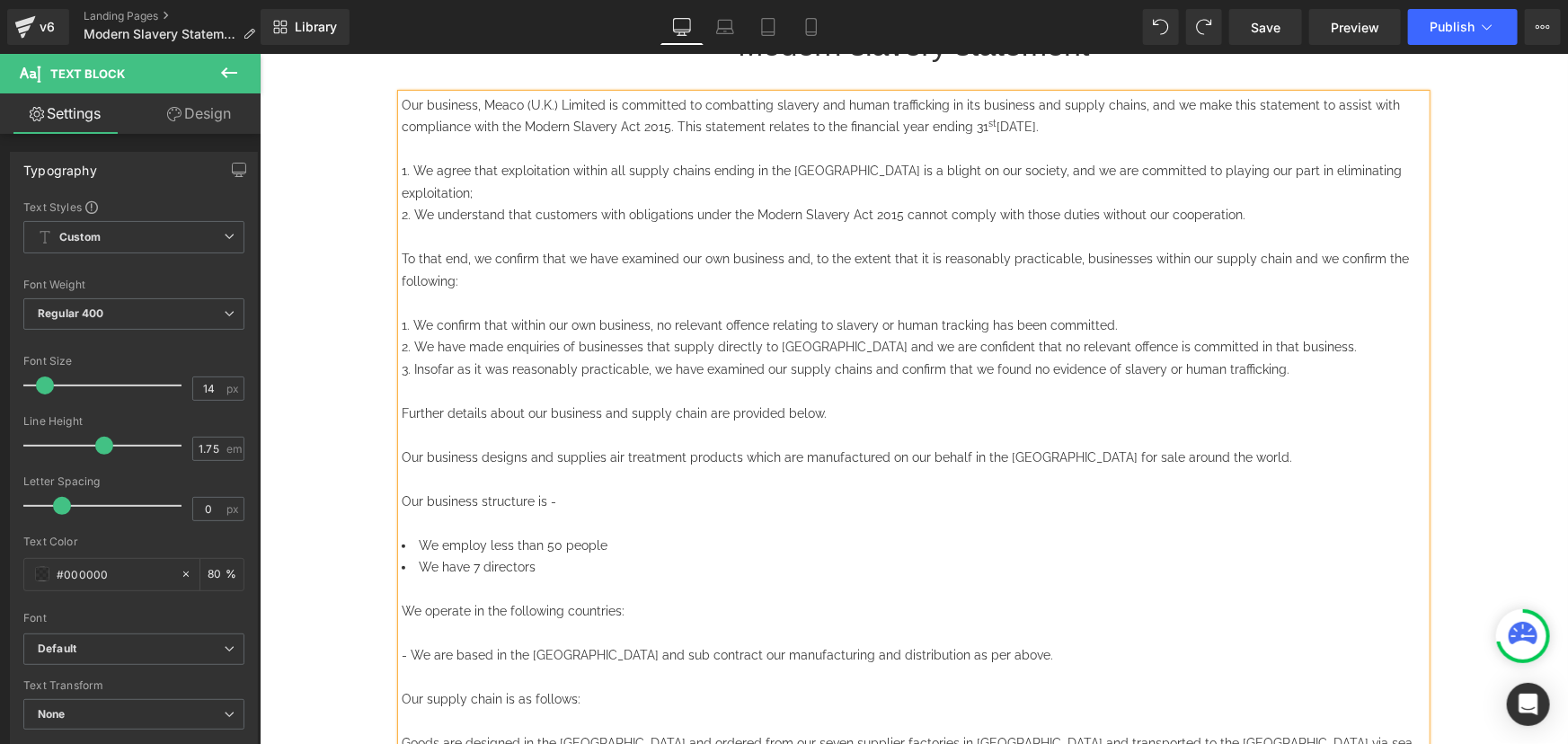
click at [411, 647] on span "- We" at bounding box center [415, 654] width 28 height 14
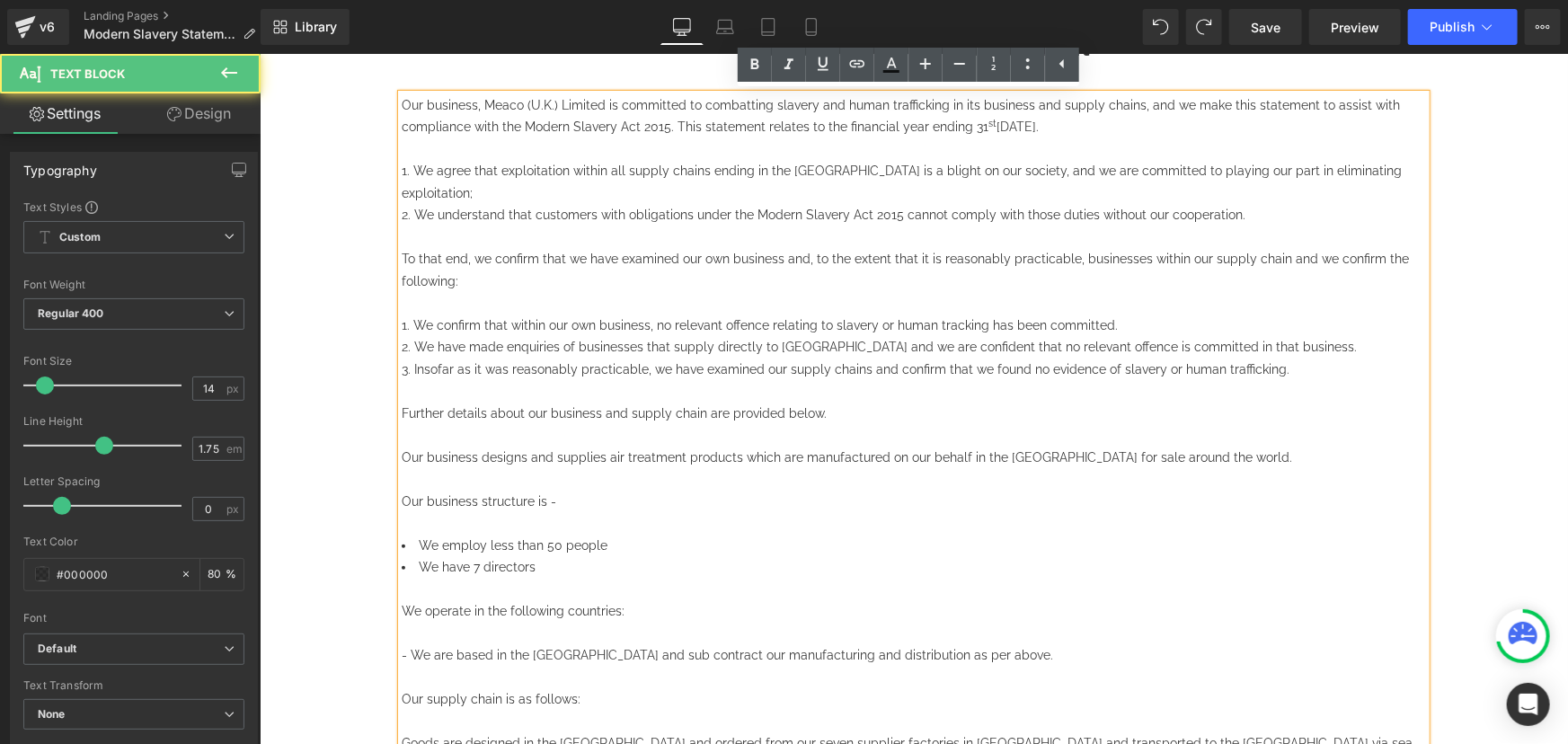
click at [402, 647] on span "- We" at bounding box center [415, 654] width 28 height 14
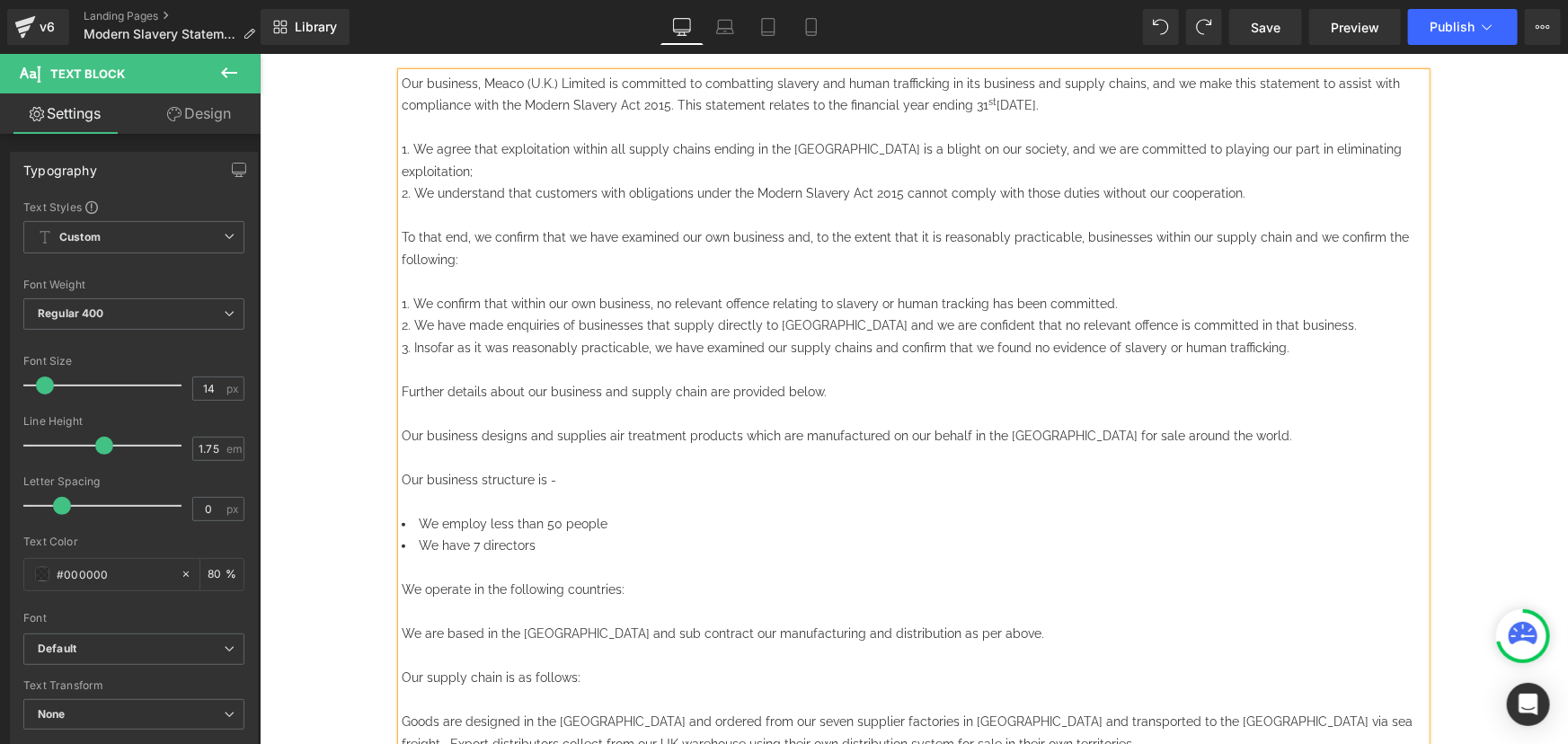
scroll to position [408, 0]
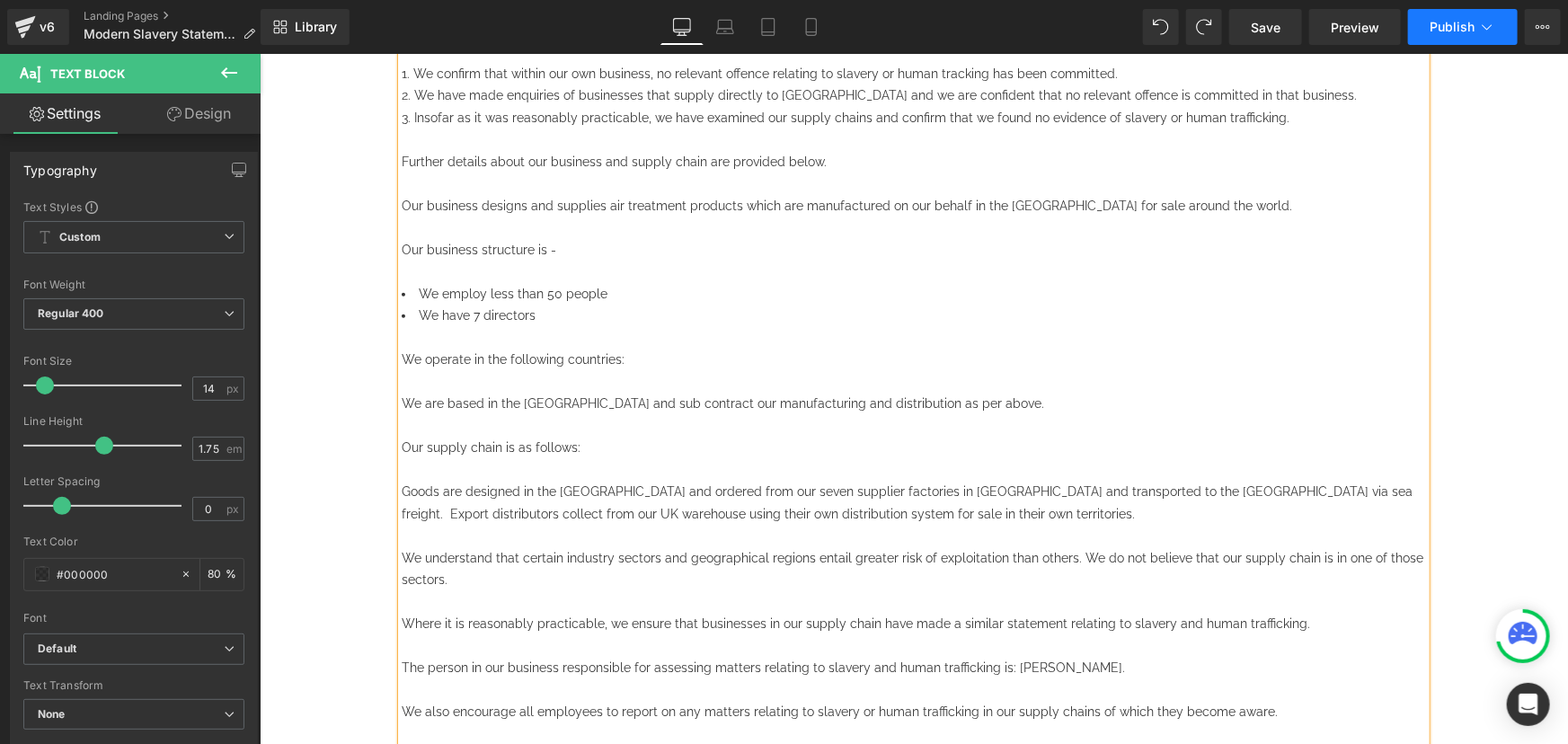
click at [1449, 40] on button "Publish" at bounding box center [1462, 27] width 109 height 36
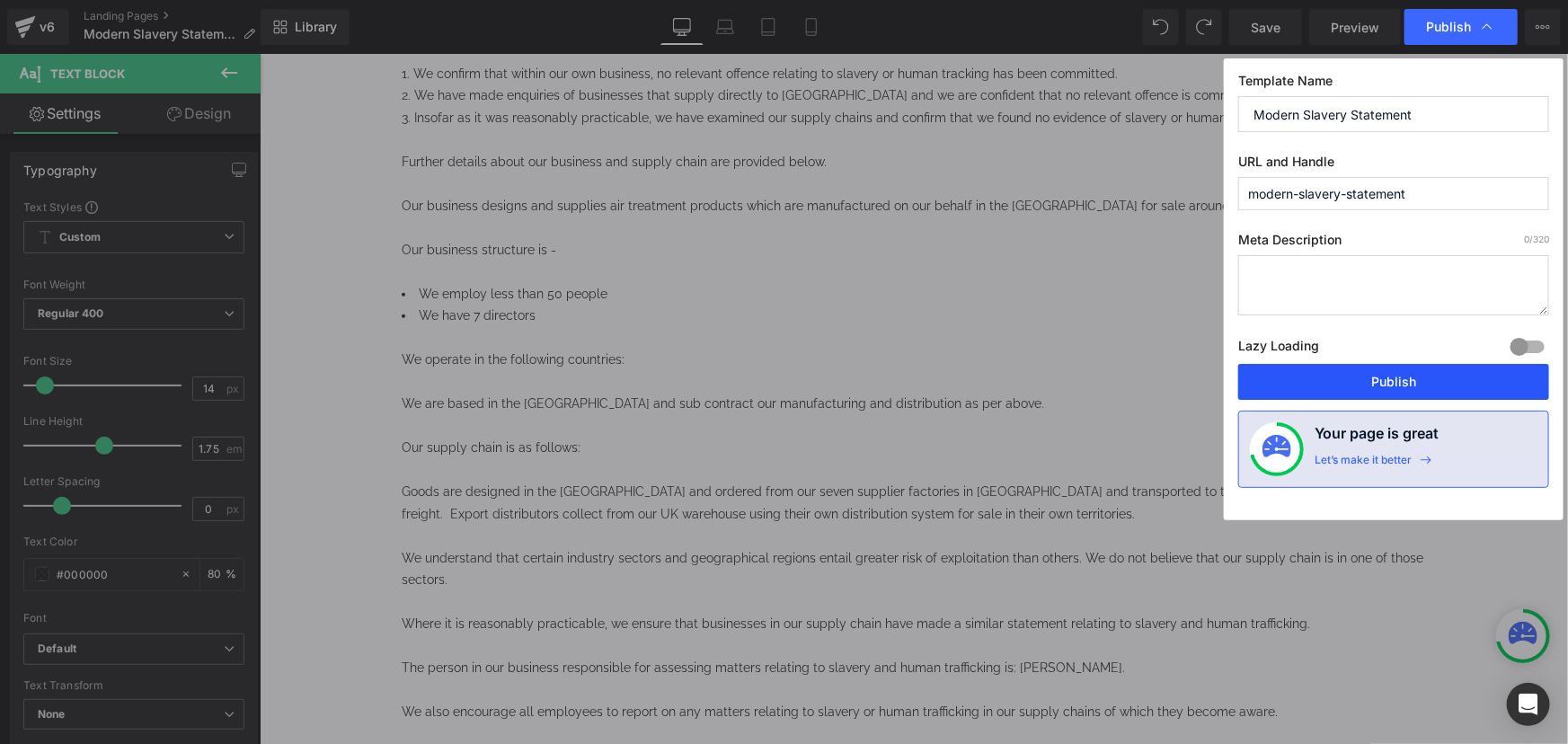
click at [1357, 375] on button "Publish" at bounding box center [1393, 382] width 311 height 36
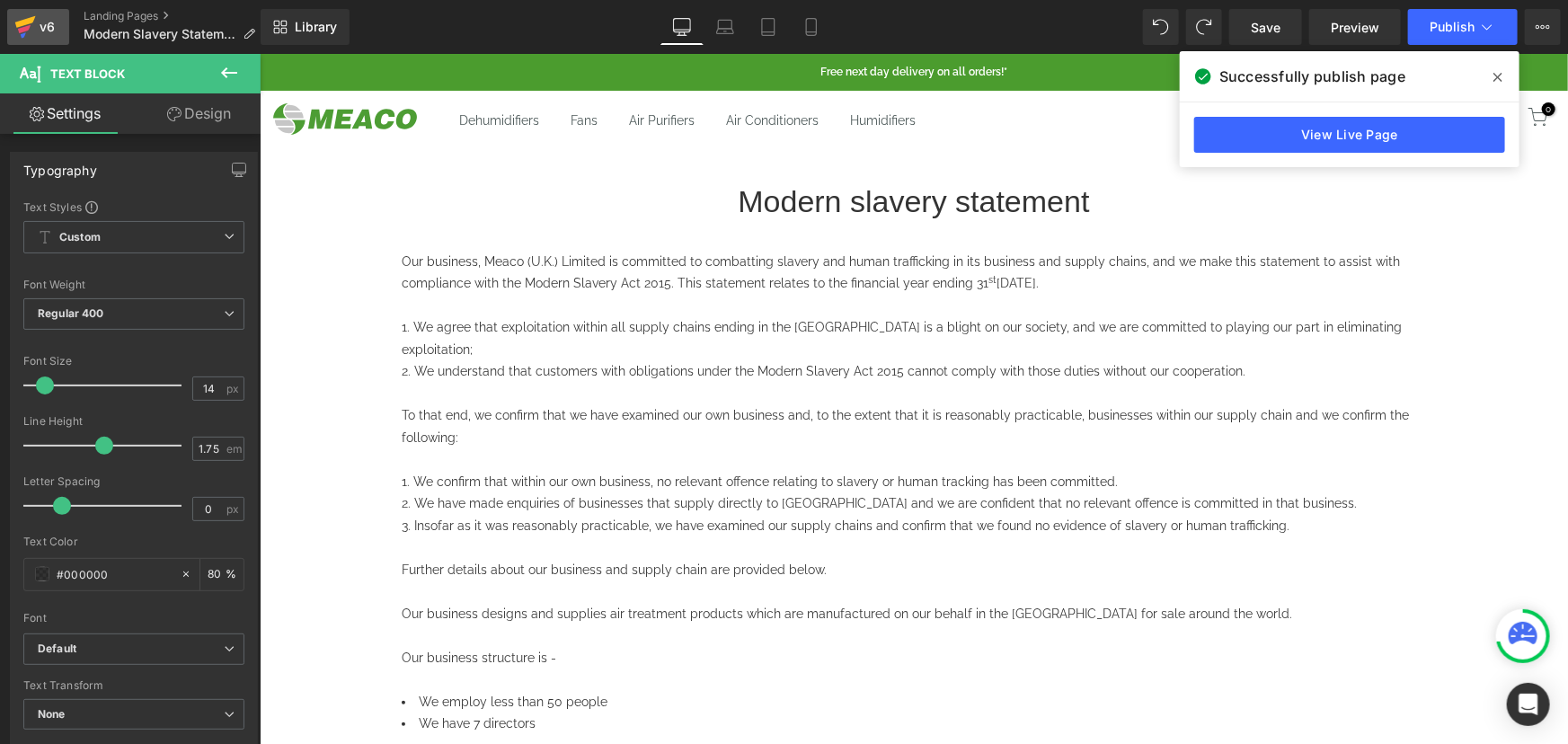
click at [33, 30] on icon at bounding box center [25, 27] width 22 height 45
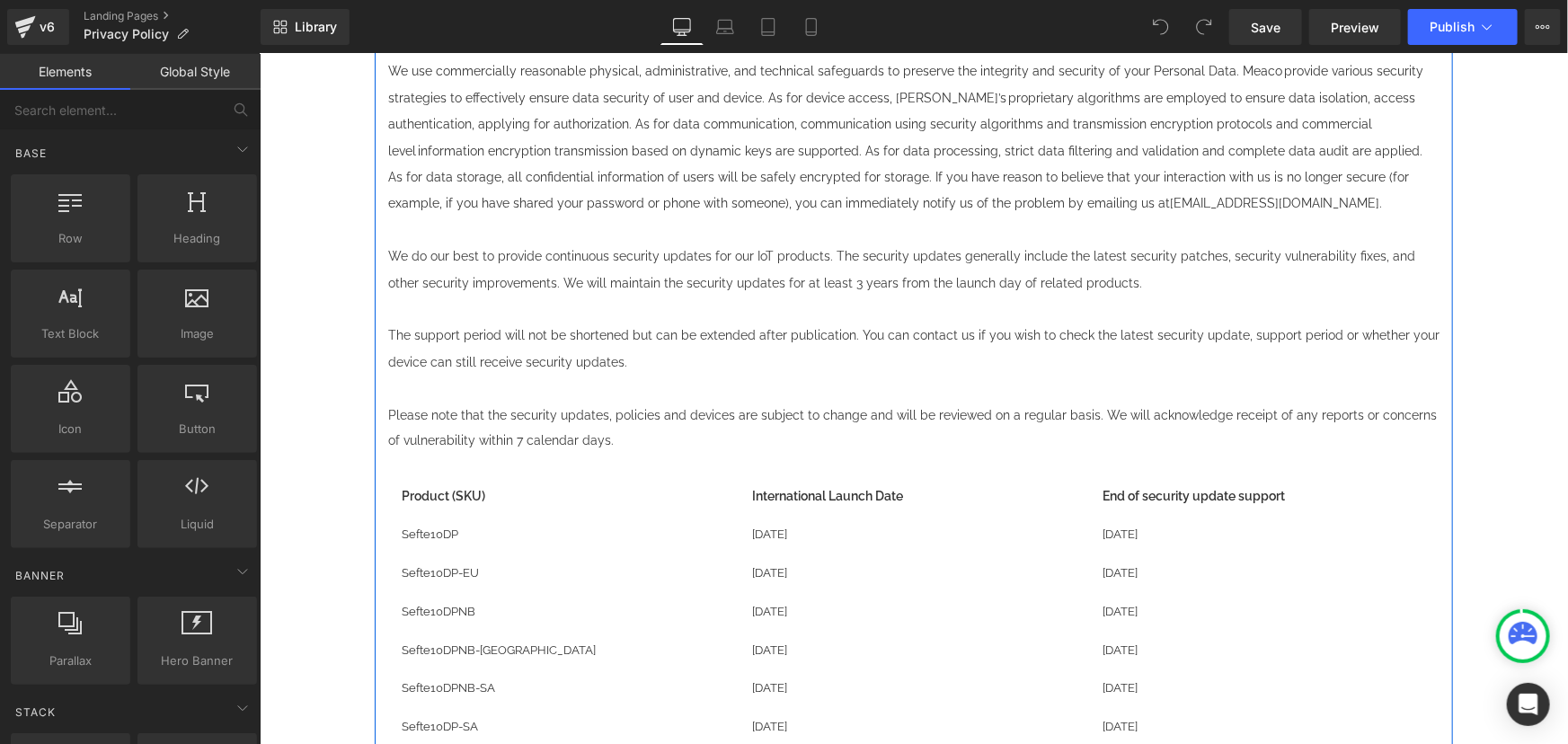
scroll to position [11685, 0]
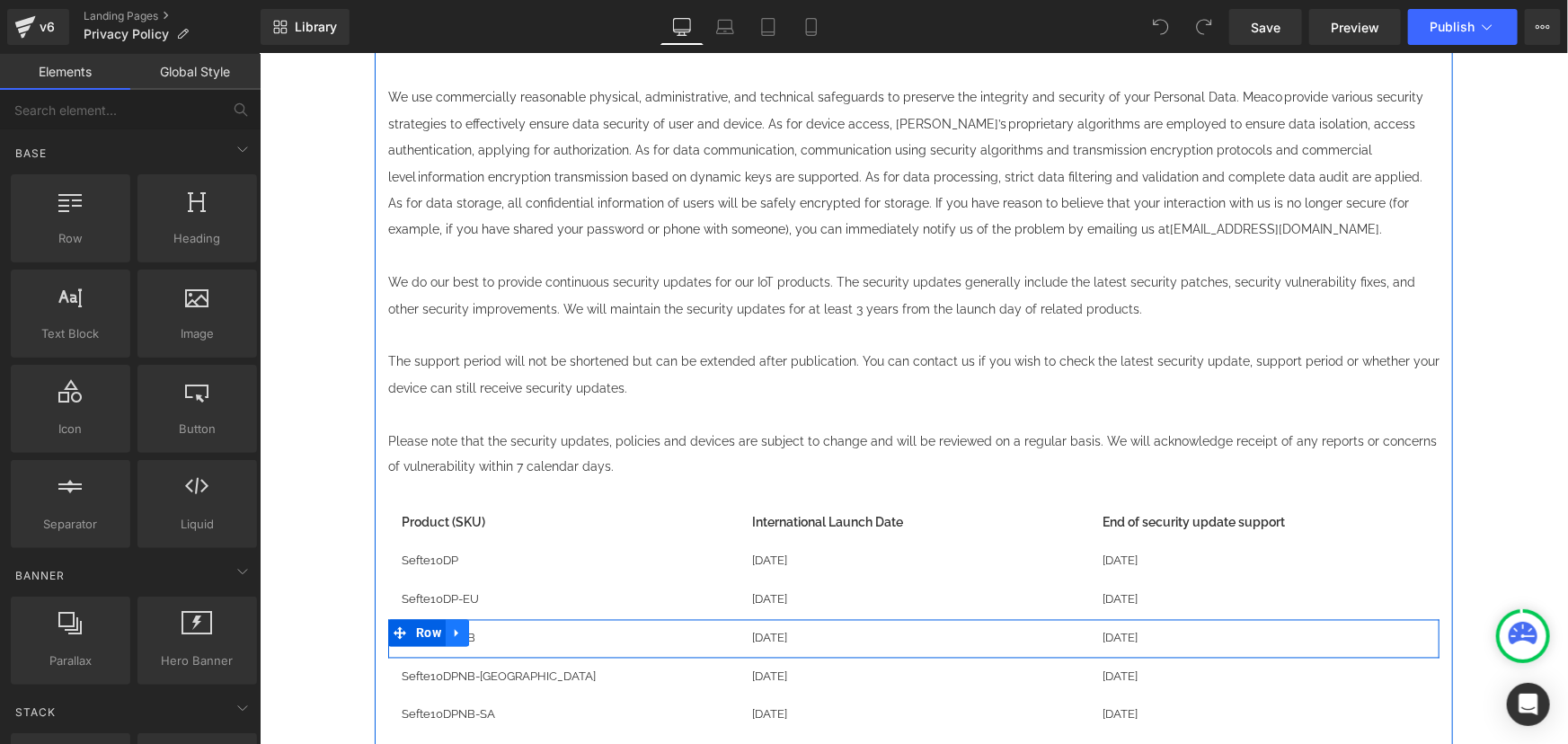
click at [454, 629] on icon at bounding box center [456, 633] width 4 height 9
click at [474, 626] on icon at bounding box center [480, 632] width 12 height 12
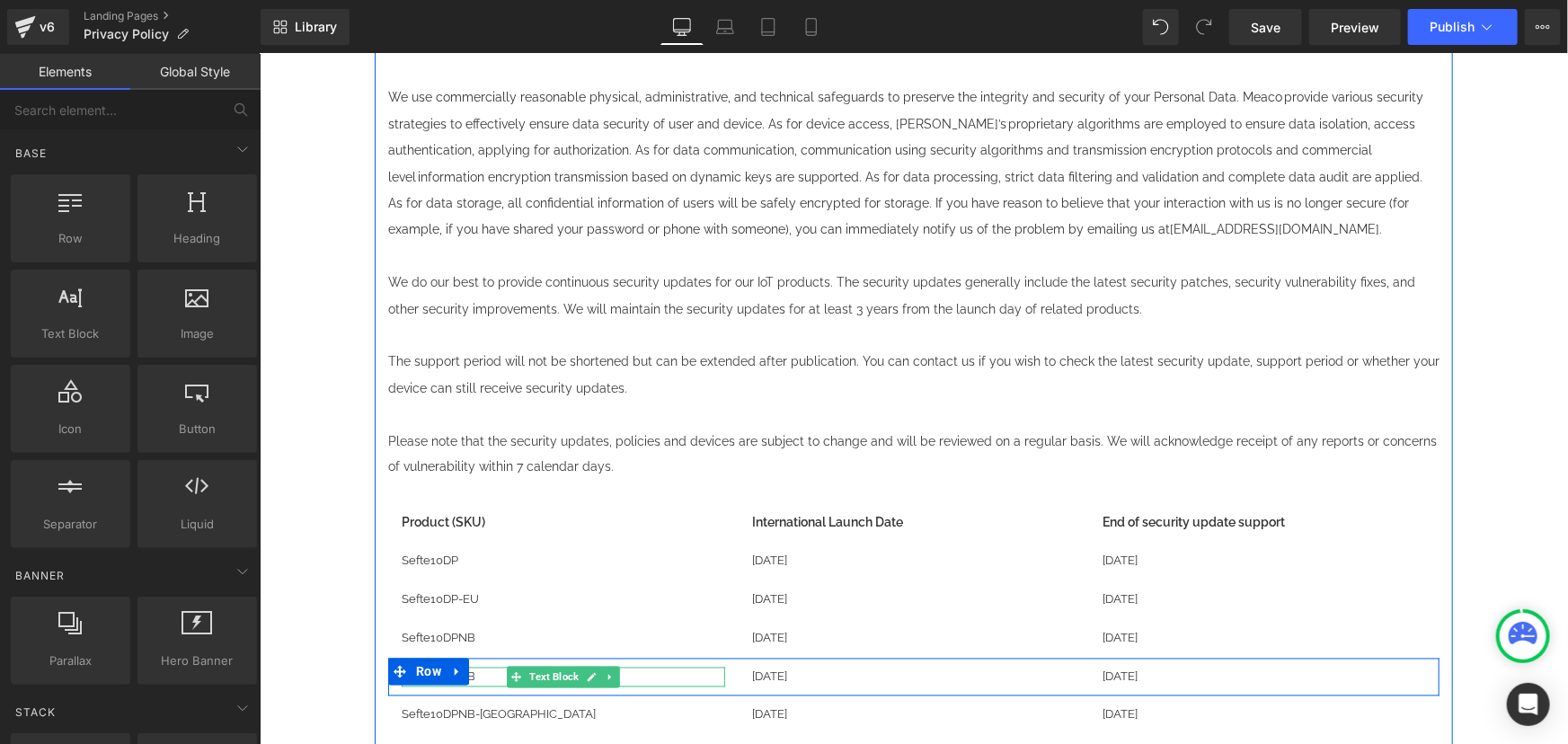
click at [464, 670] on span "Sefte10DPNB" at bounding box center [438, 677] width 74 height 13
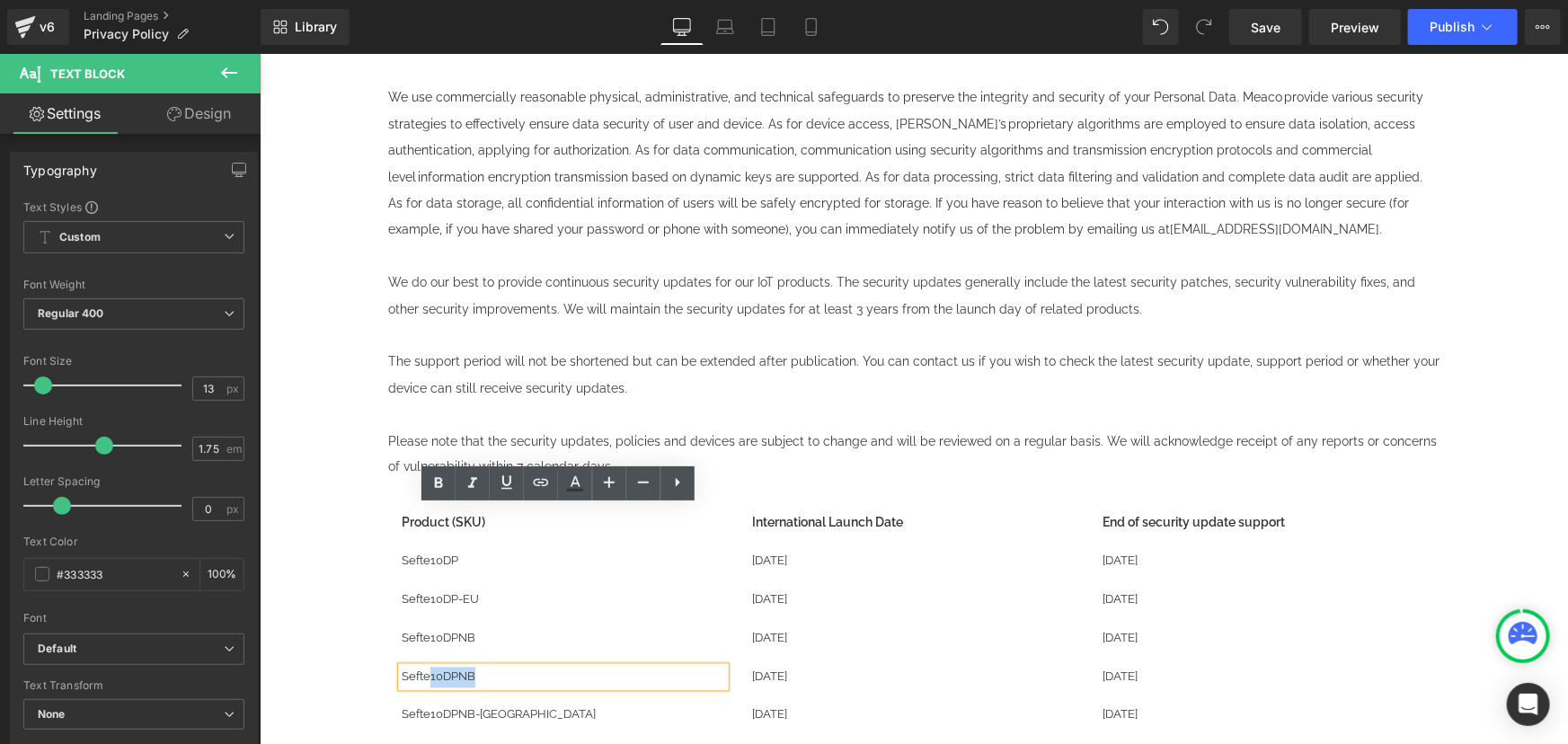
drag, startPoint x: 473, startPoint y: 515, endPoint x: 420, endPoint y: 514, distance: 53.0
click at [420, 667] on p "Sefte10DPNB" at bounding box center [562, 677] width 324 height 21
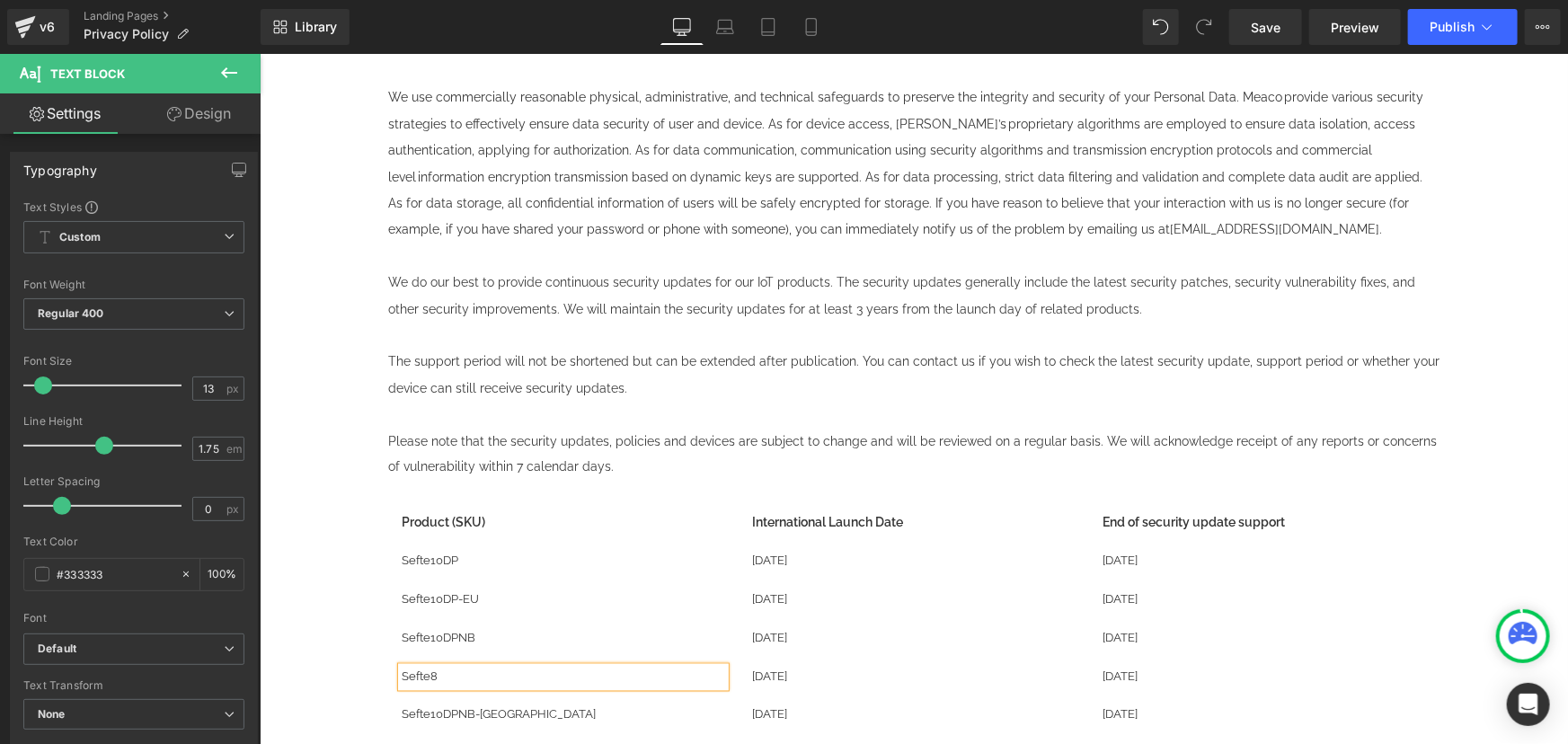
click at [434, 667] on p "Sefte8" at bounding box center [562, 677] width 324 height 21
click at [786, 670] on span "[DATE]" at bounding box center [768, 677] width 35 height 13
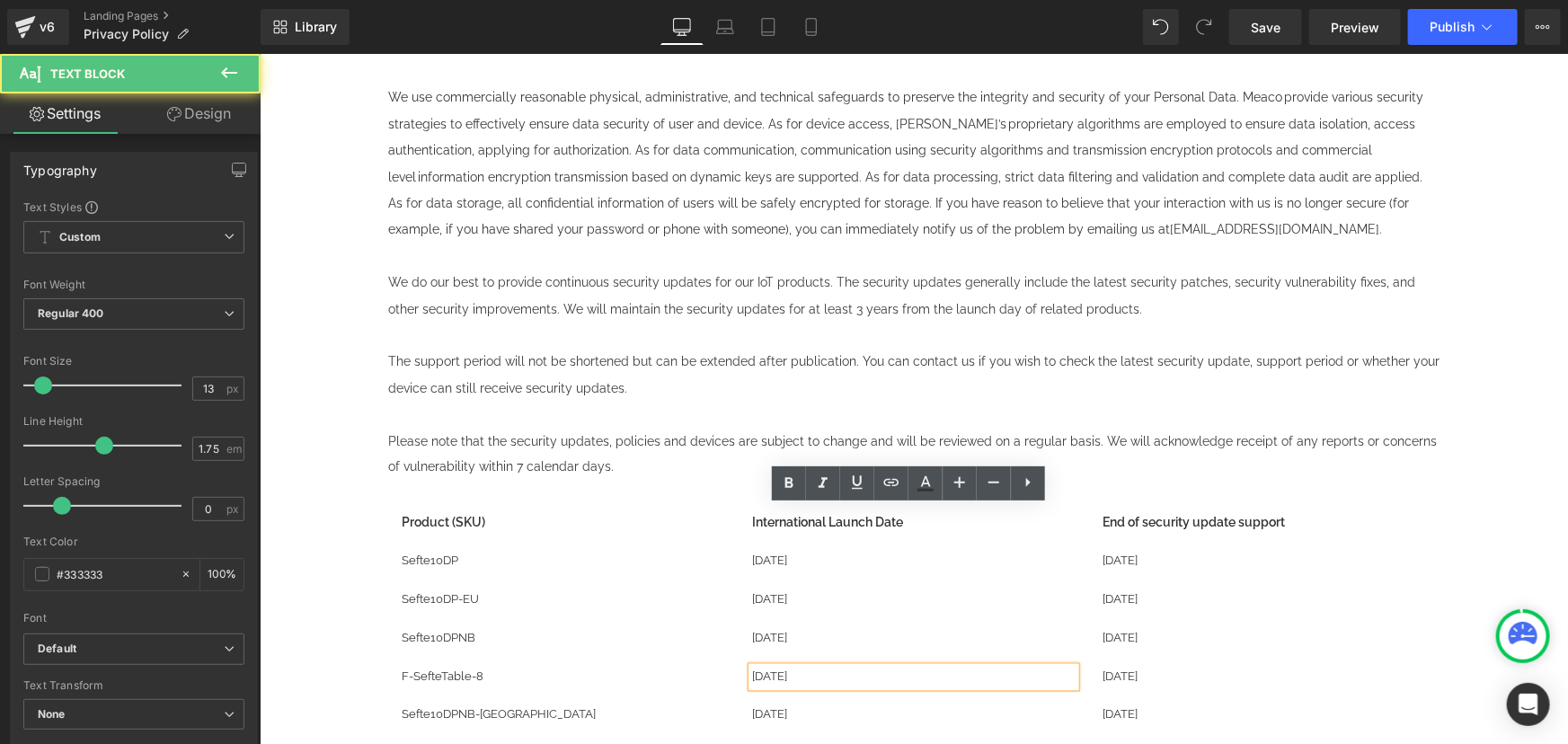
click at [751, 670] on span "[DATE]" at bounding box center [768, 677] width 35 height 13
click at [782, 670] on span "[DATE]" at bounding box center [768, 677] width 35 height 13
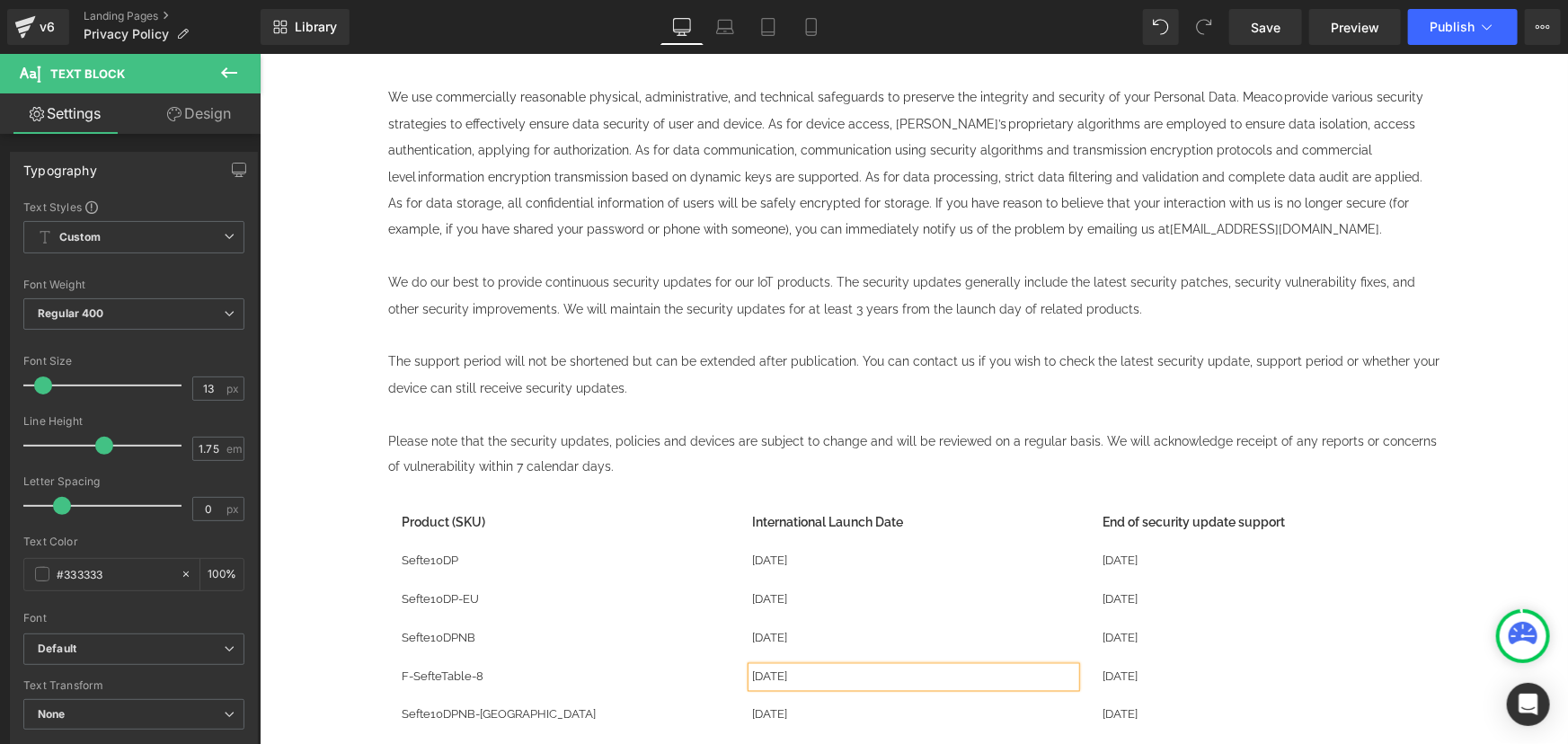
click at [786, 670] on span "[DATE]" at bounding box center [768, 677] width 35 height 13
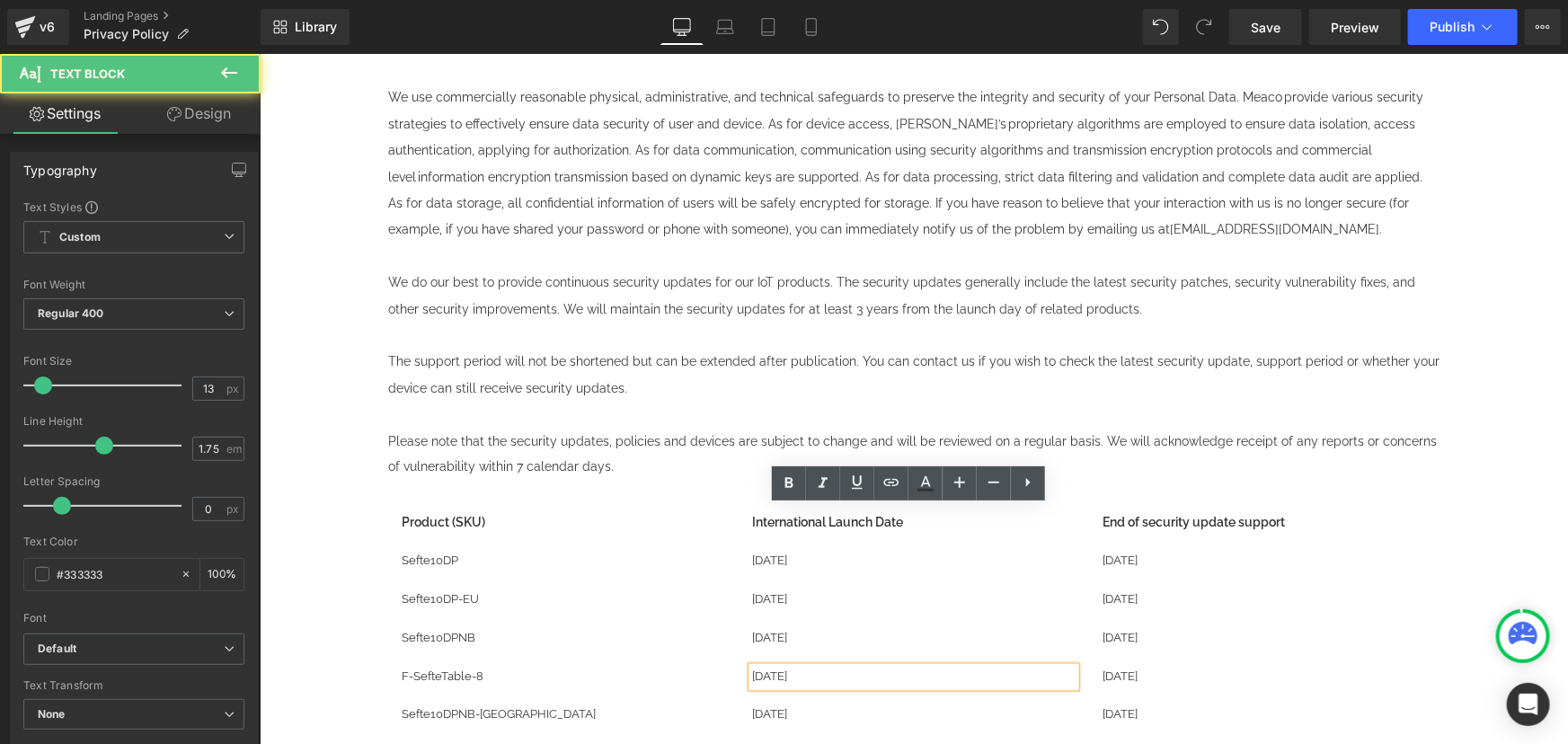
click at [786, 670] on span "[DATE]" at bounding box center [768, 677] width 35 height 13
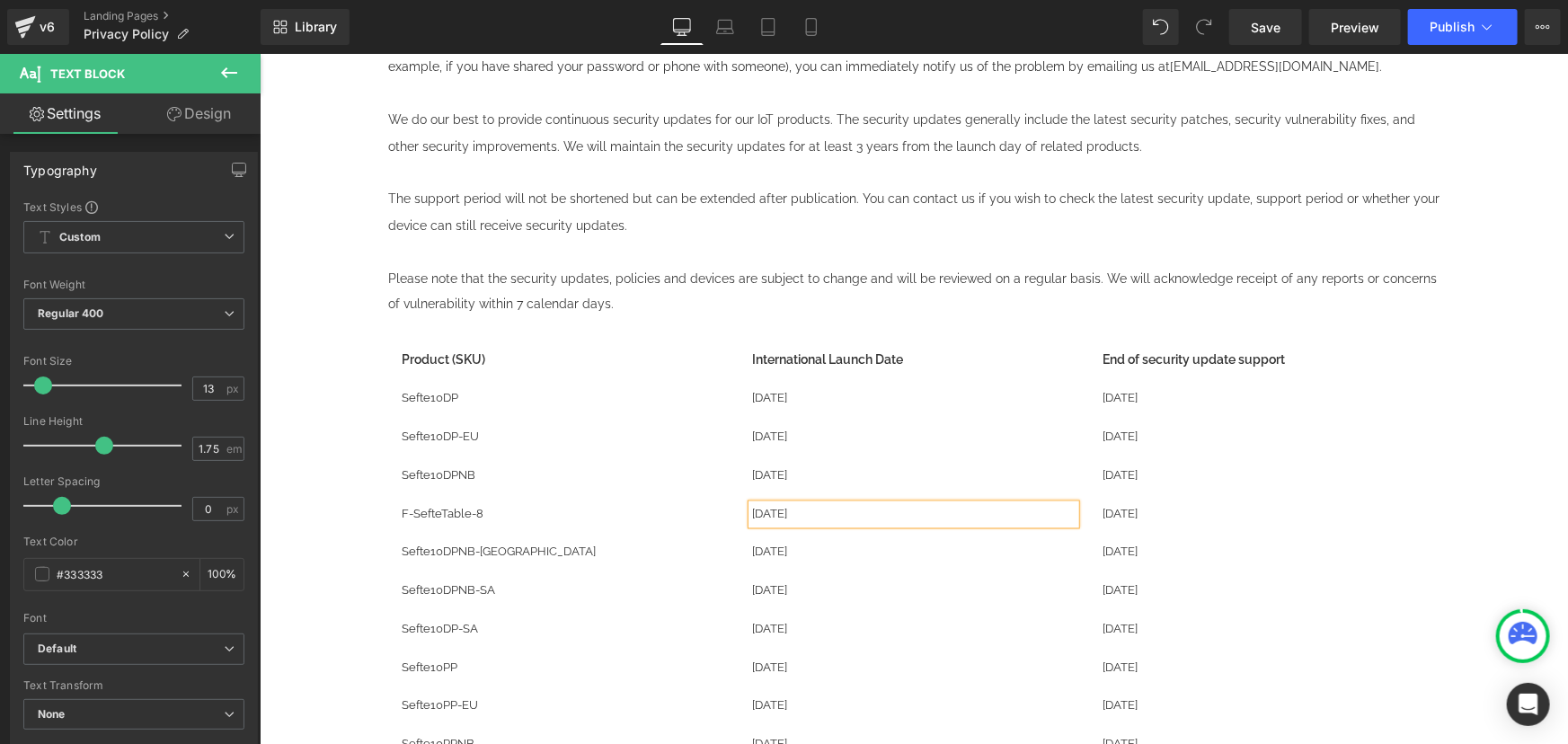
scroll to position [11766, 0]
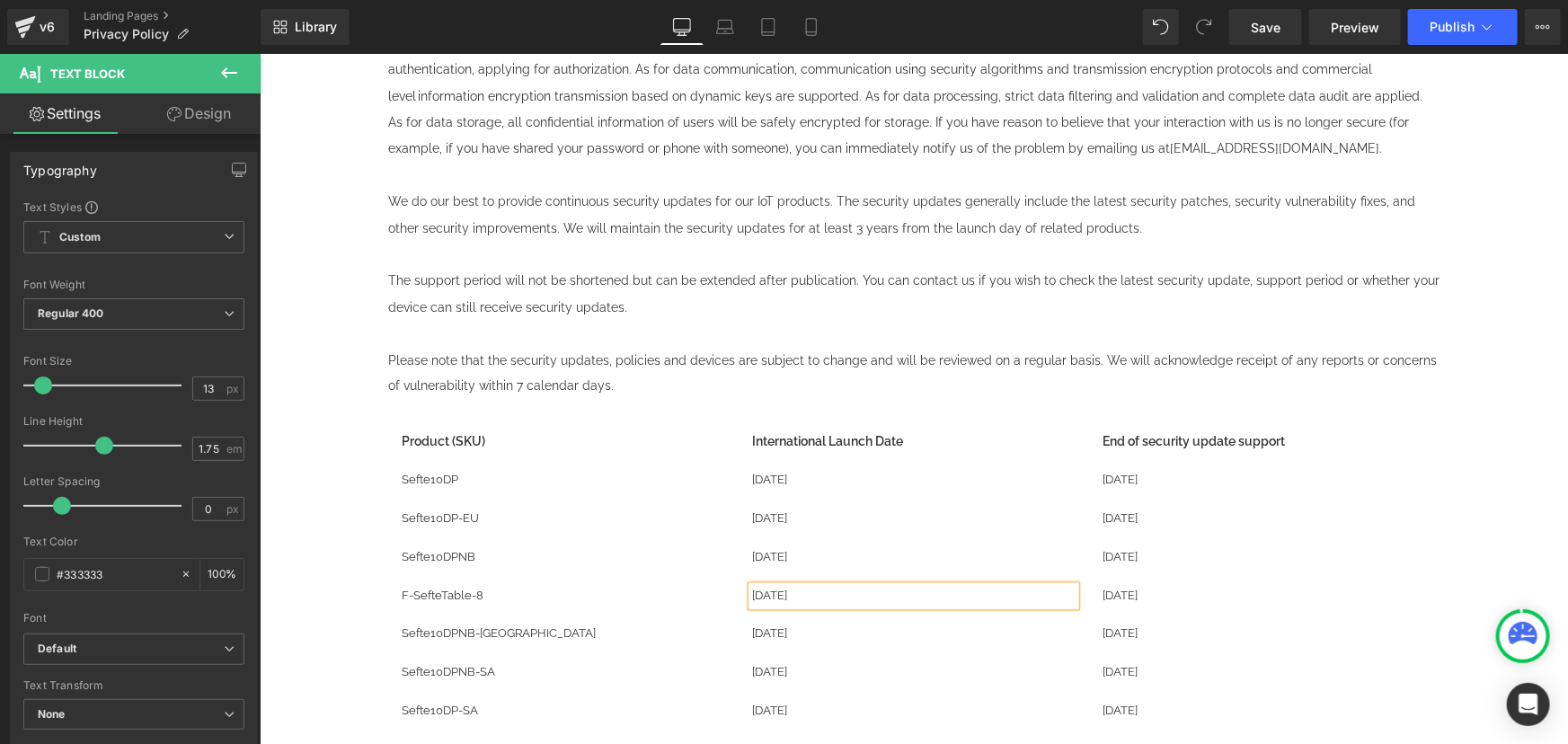
click at [1127, 589] on span "[DATE]" at bounding box center [1119, 596] width 35 height 13
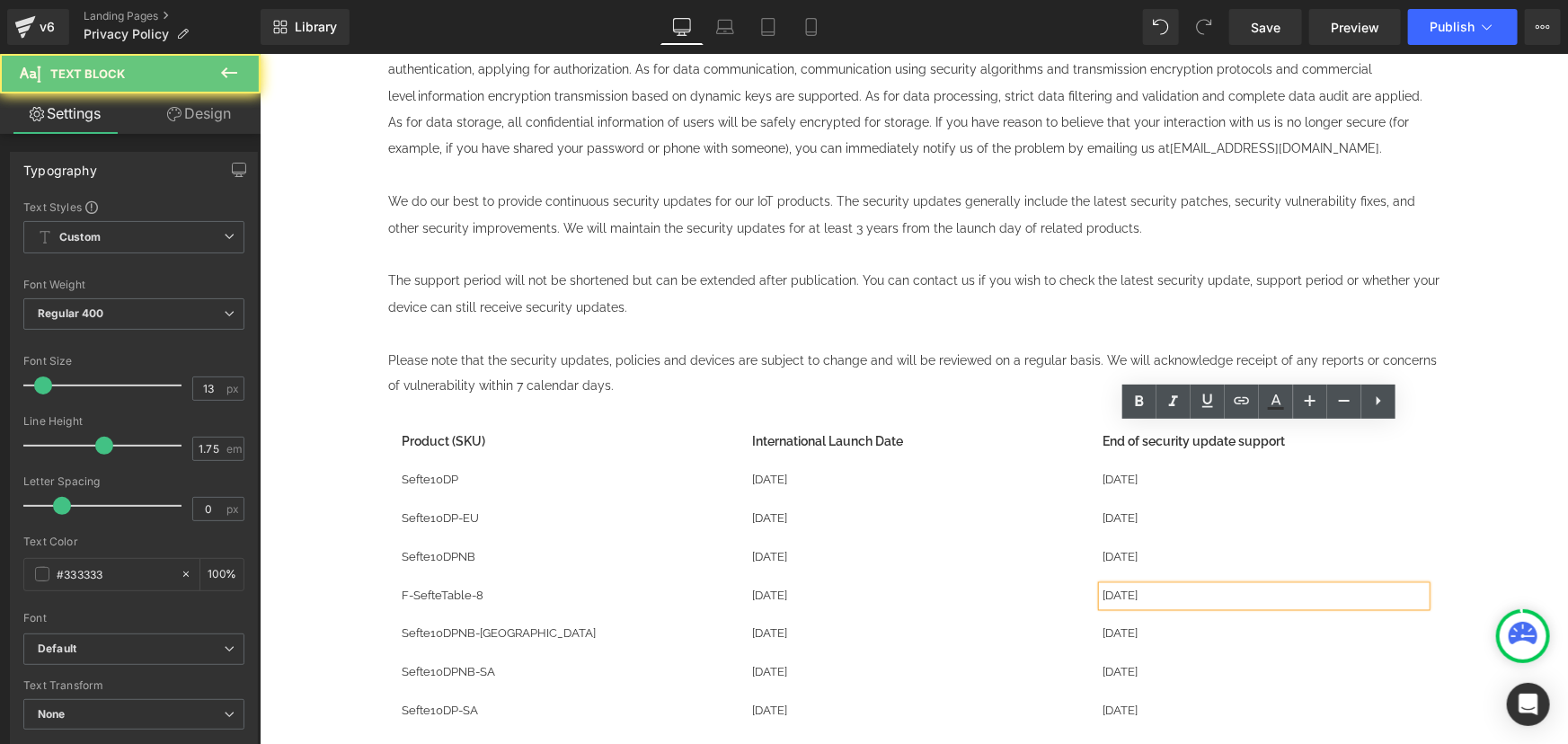
click at [1127, 589] on span "[DATE]" at bounding box center [1119, 596] width 35 height 13
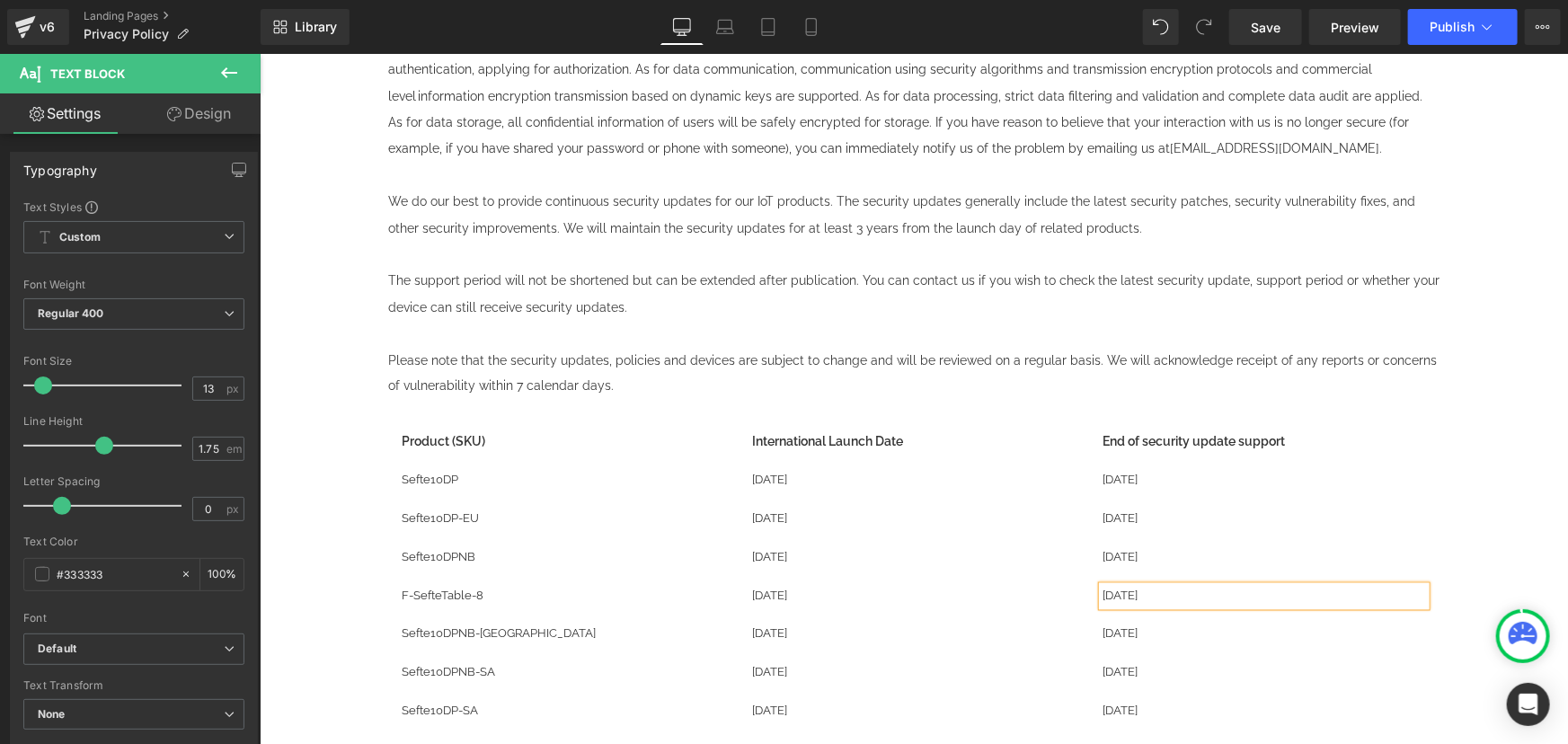
click at [1181, 586] on p "[DATE]" at bounding box center [1263, 597] width 324 height 21
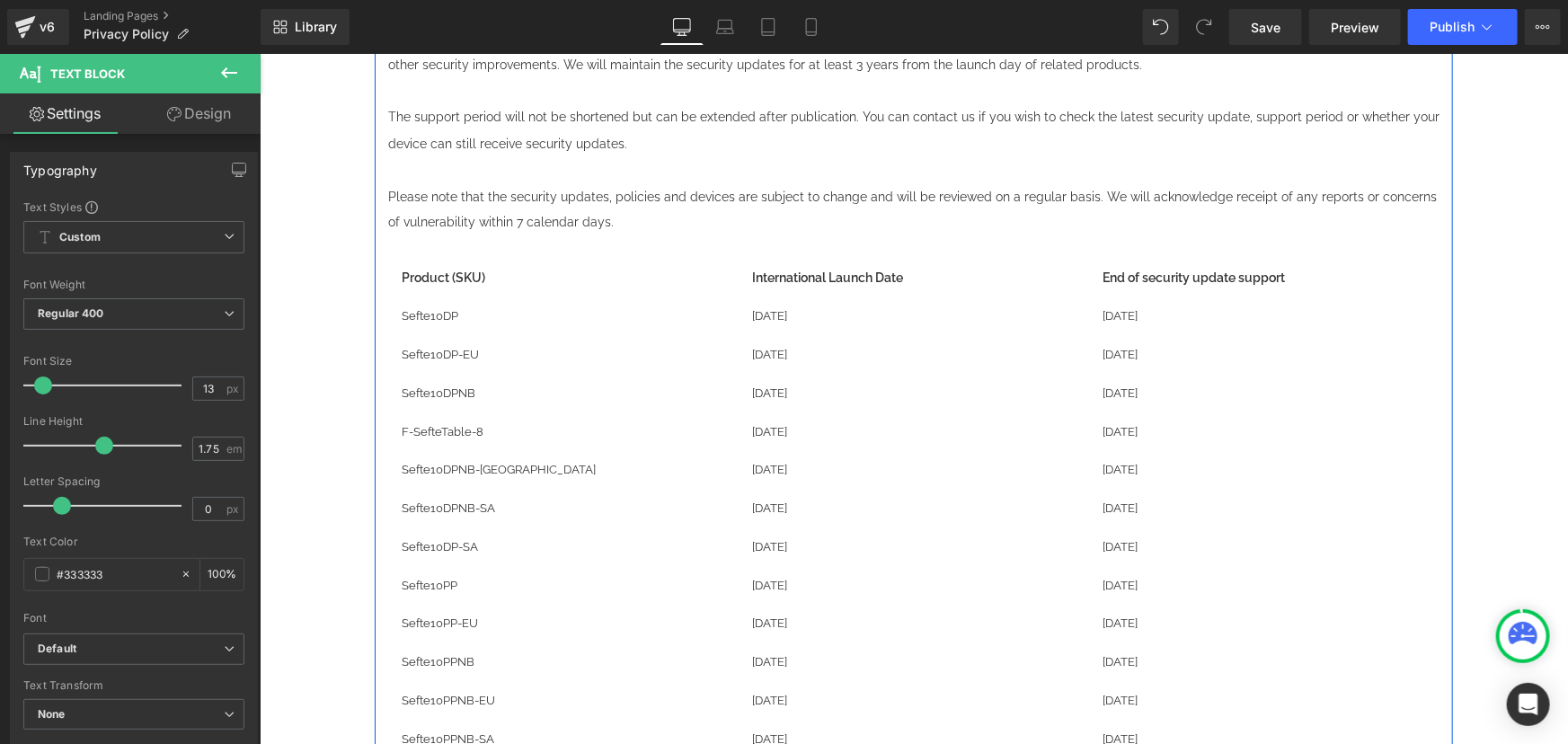
scroll to position [11848, 0]
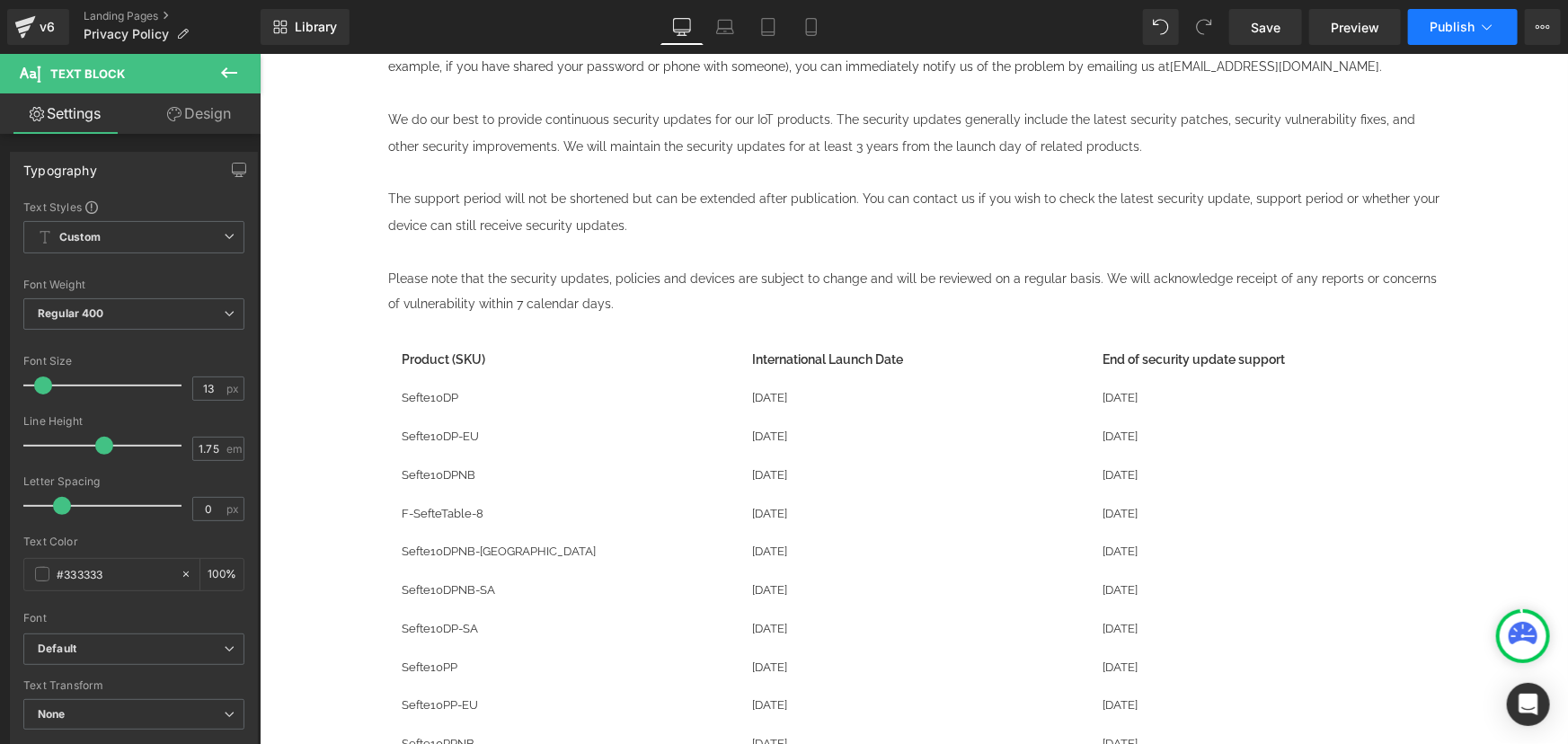
drag, startPoint x: 1493, startPoint y: 4, endPoint x: 1478, endPoint y: 21, distance: 22.7
click at [1493, 4] on div "Library Desktop Desktop Laptop Tablet Mobile Save Preview Publish Scheduled Vie…" at bounding box center [914, 27] width 1307 height 54
click at [1471, 25] on span "Publish" at bounding box center [1451, 27] width 45 height 14
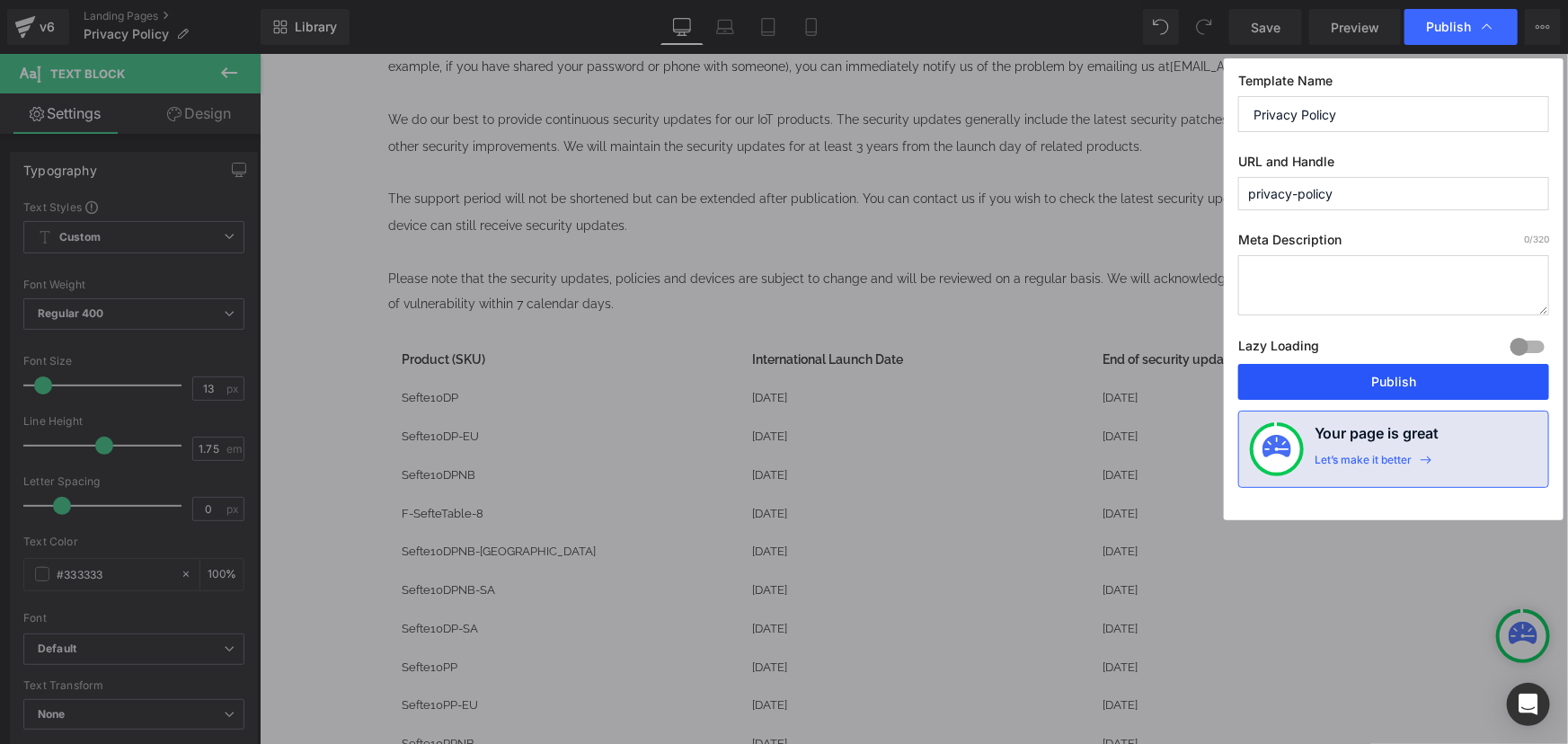
click at [1369, 389] on button "Publish" at bounding box center [1393, 382] width 311 height 36
